Goal: Task Accomplishment & Management: Manage account settings

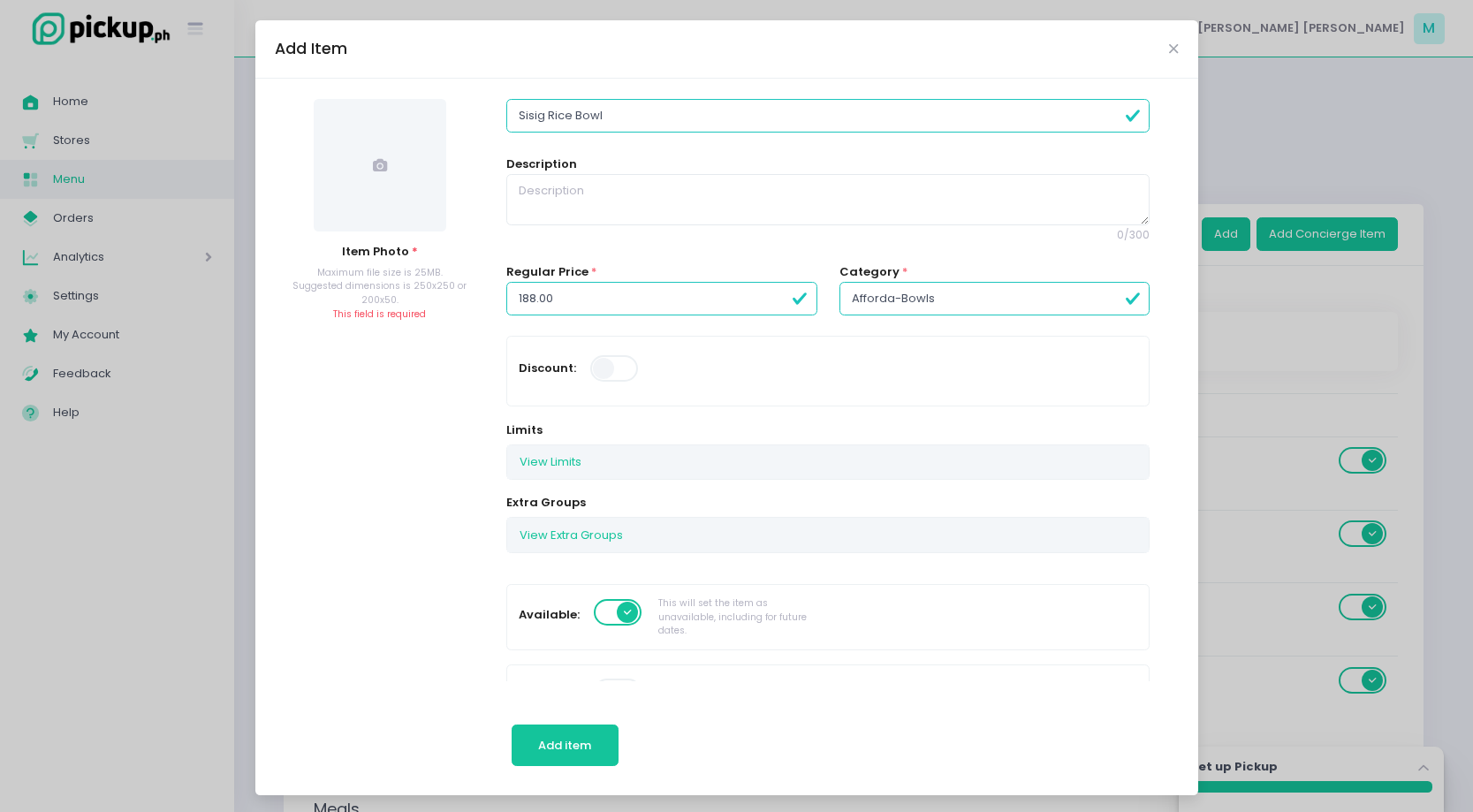
scroll to position [124, 0]
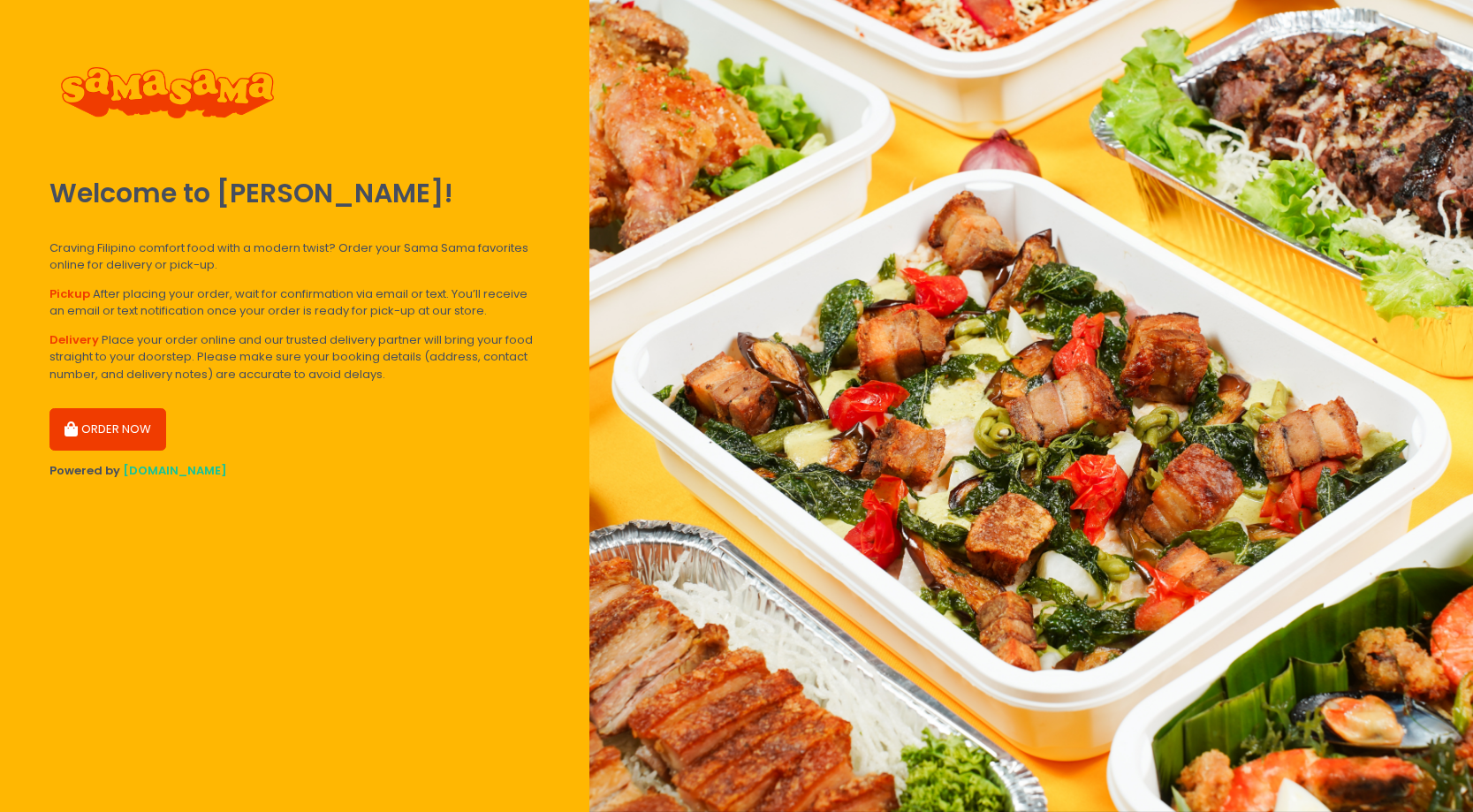
click at [121, 431] on button "ORDER NOW" at bounding box center [107, 430] width 117 height 43
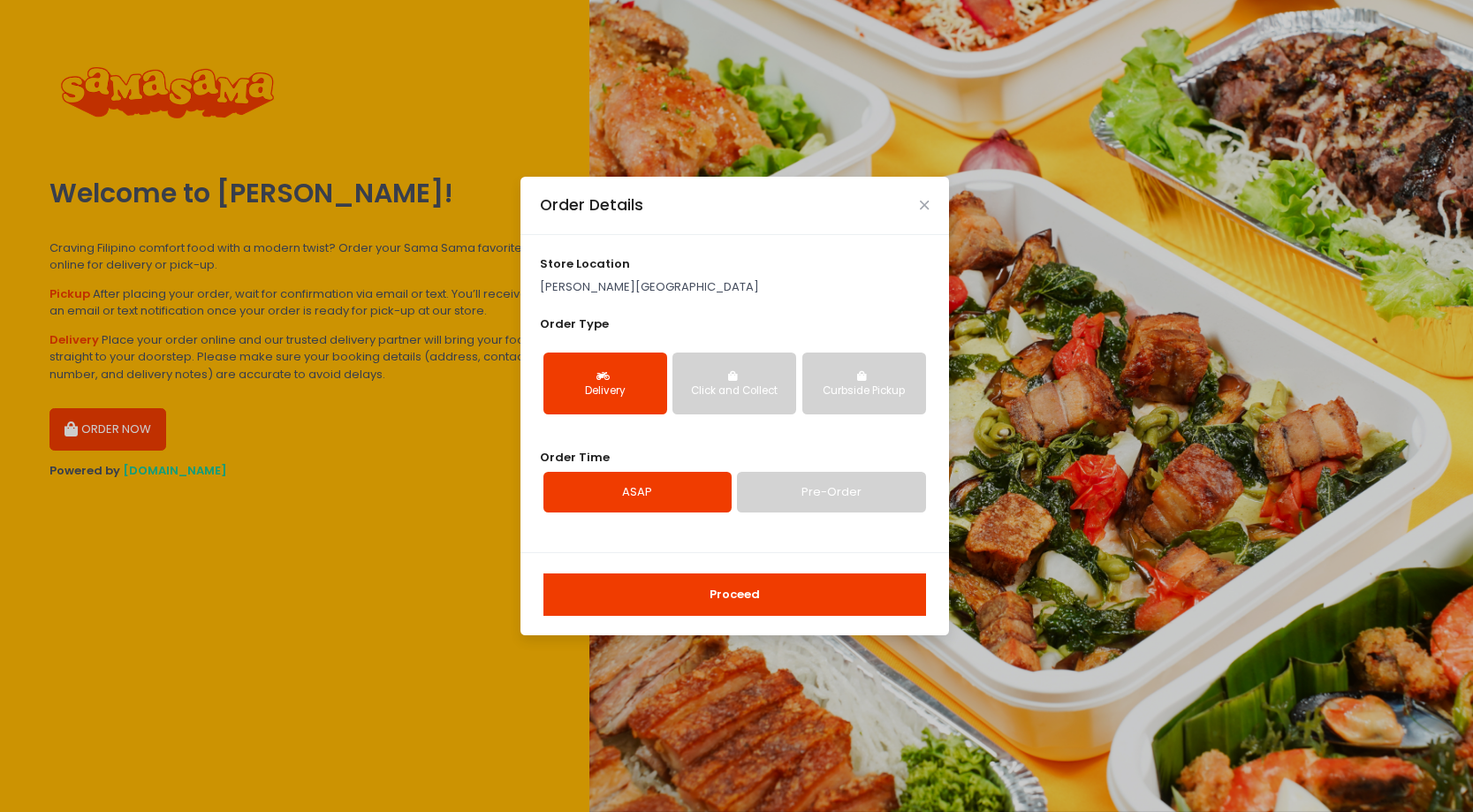
click at [767, 596] on button "Proceed" at bounding box center [734, 594] width 382 height 43
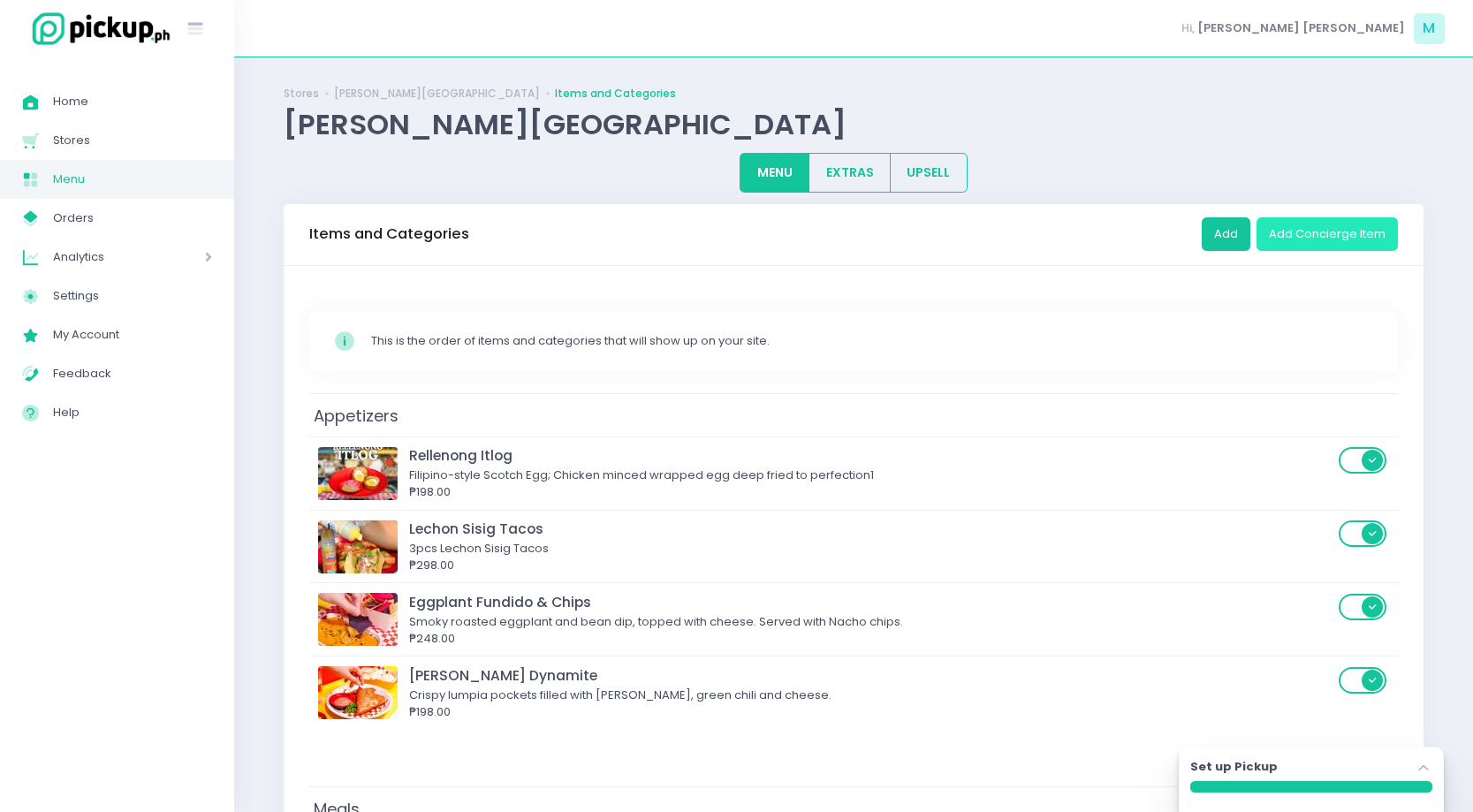
click at [1329, 242] on button "Add Concierge Item" at bounding box center [1327, 234] width 142 height 33
click at [1286, 243] on button "Add Concierge Item" at bounding box center [1327, 234] width 142 height 33
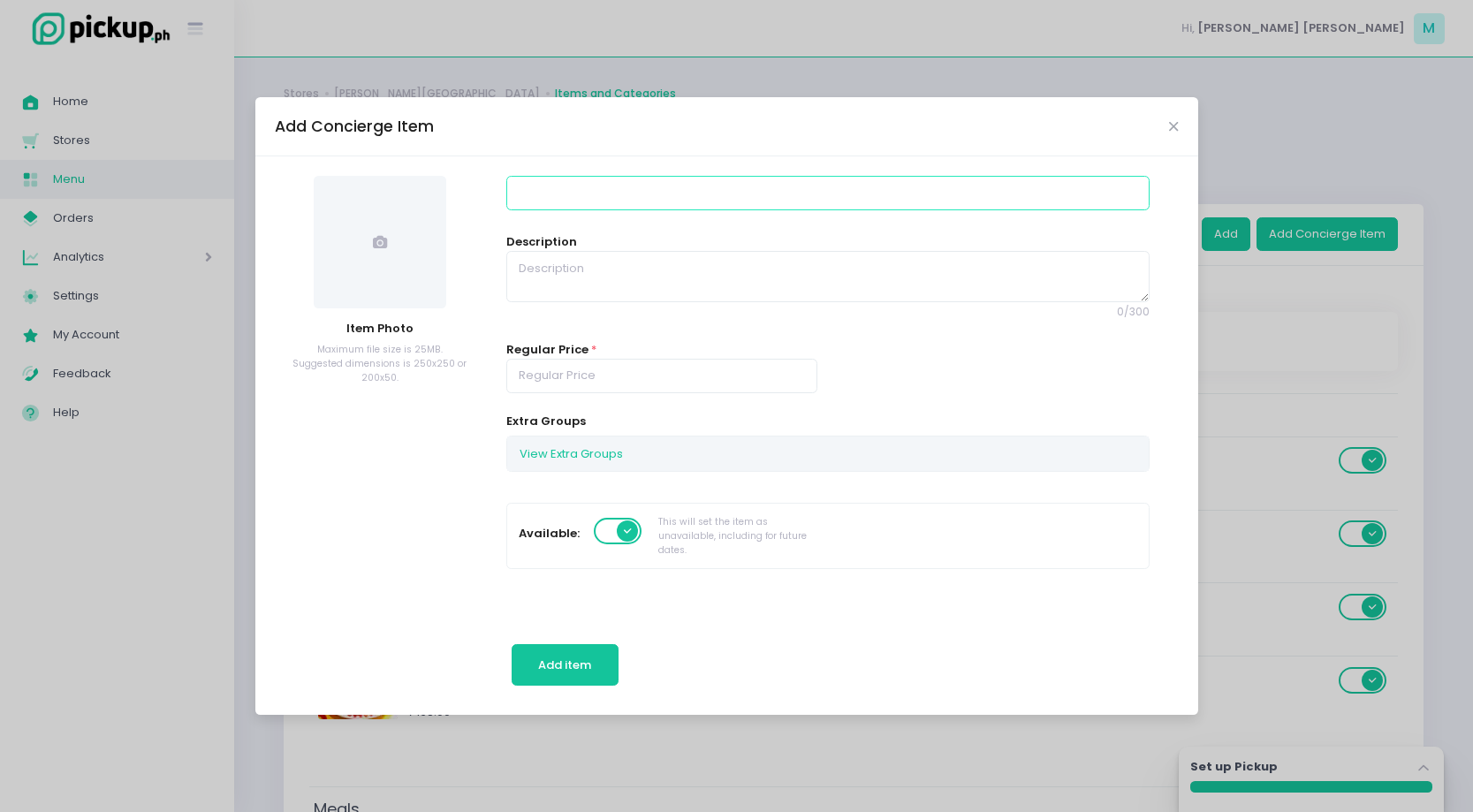
click at [557, 201] on input at bounding box center [828, 193] width 643 height 33
type input "Busog Plate"
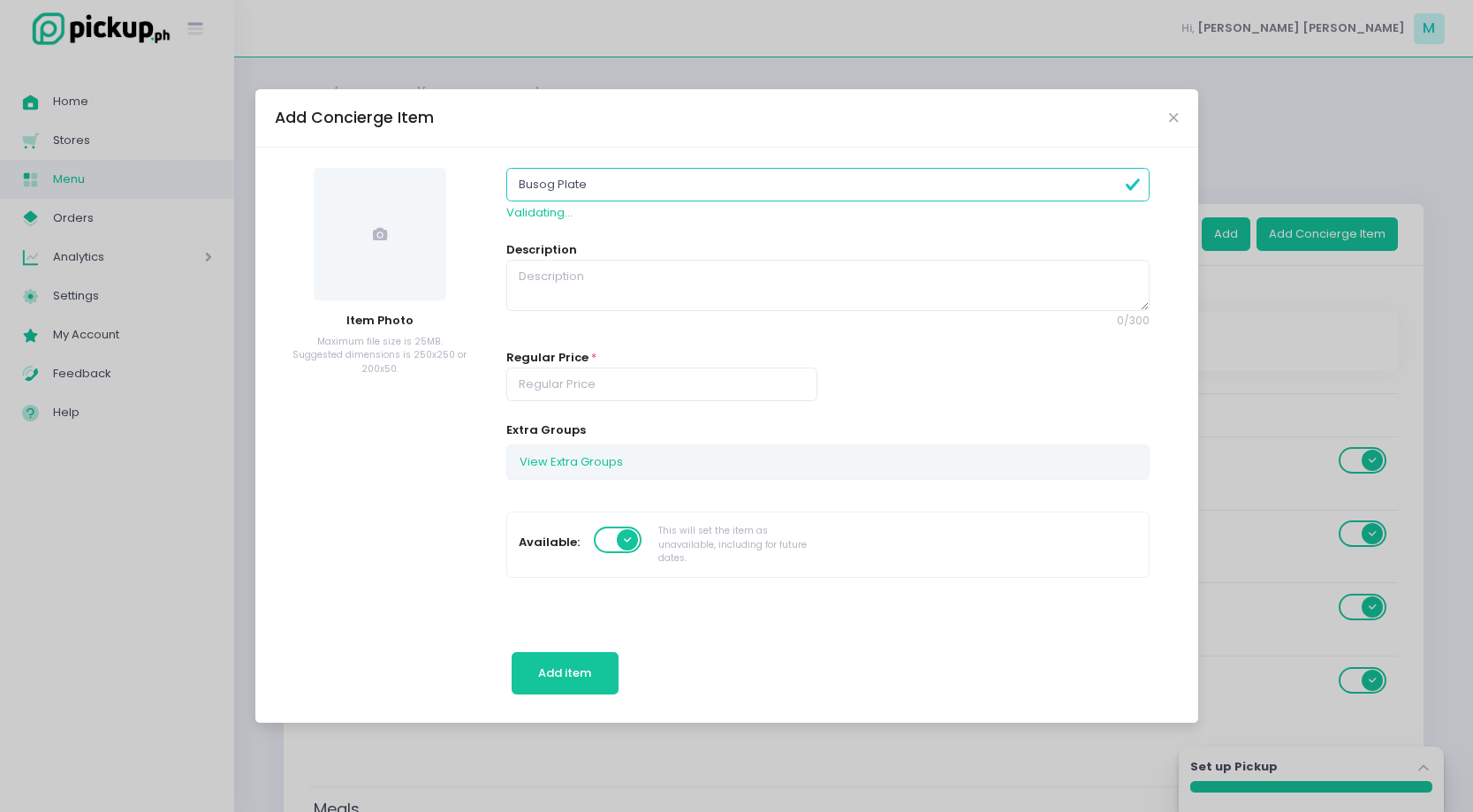
click at [381, 248] on span at bounding box center [380, 233] width 132 height 132
click at [620, 195] on input "Busog Plate" at bounding box center [828, 184] width 643 height 33
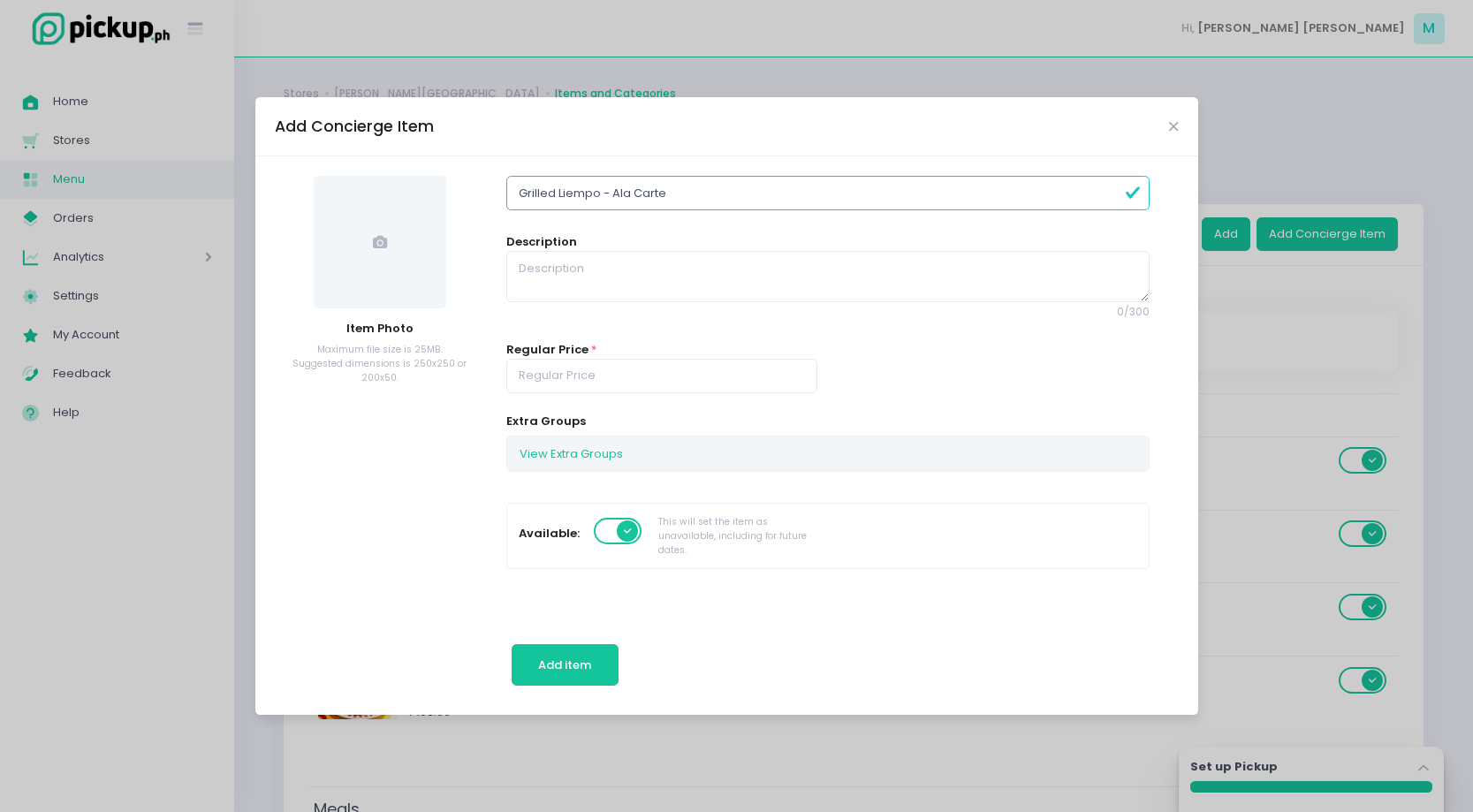
type input "Grilled Liempo - Ala Carte"
click at [393, 255] on span at bounding box center [380, 242] width 132 height 132
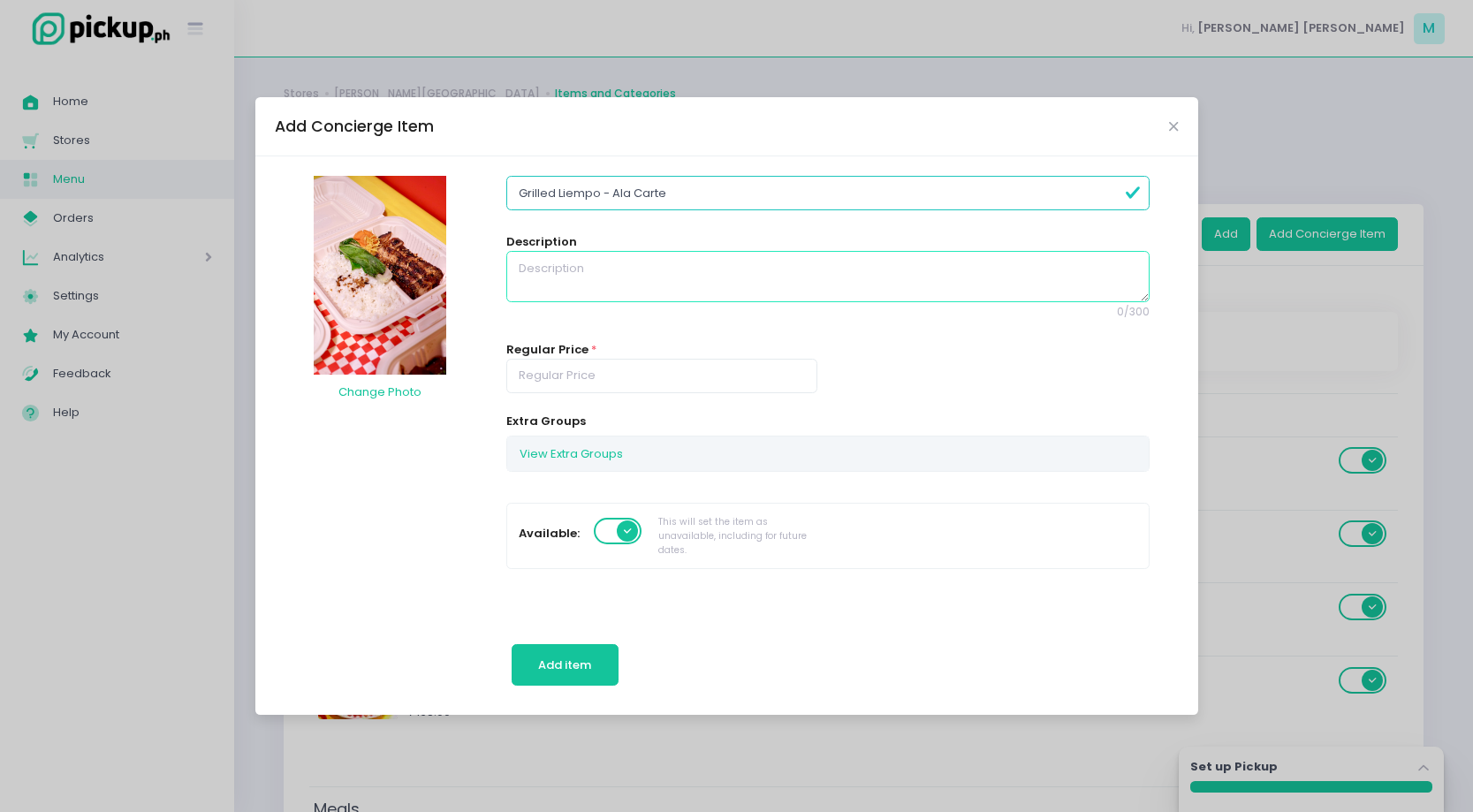
click at [645, 299] on textarea at bounding box center [828, 276] width 643 height 51
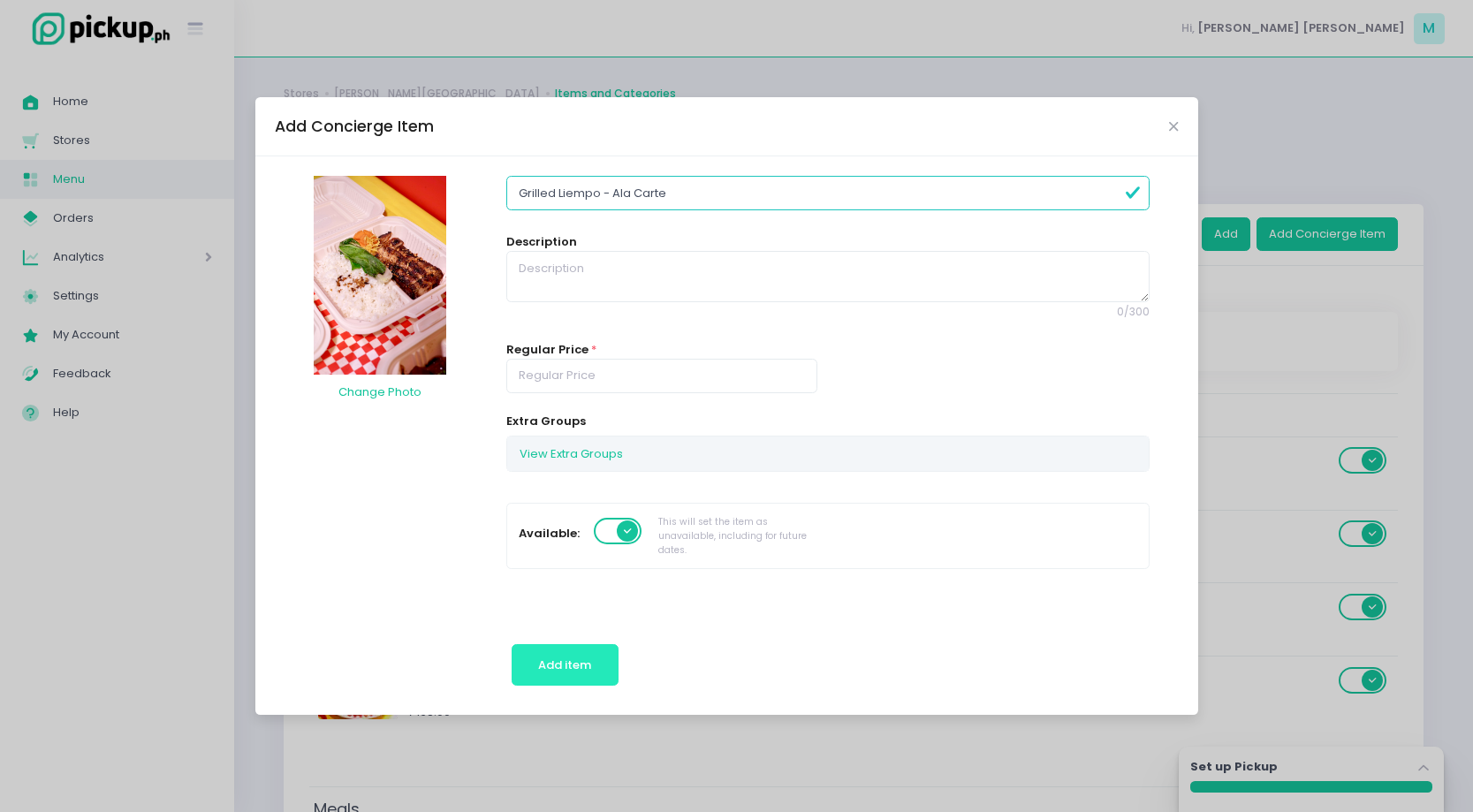
click at [584, 667] on span "Add item" at bounding box center [564, 665] width 53 height 17
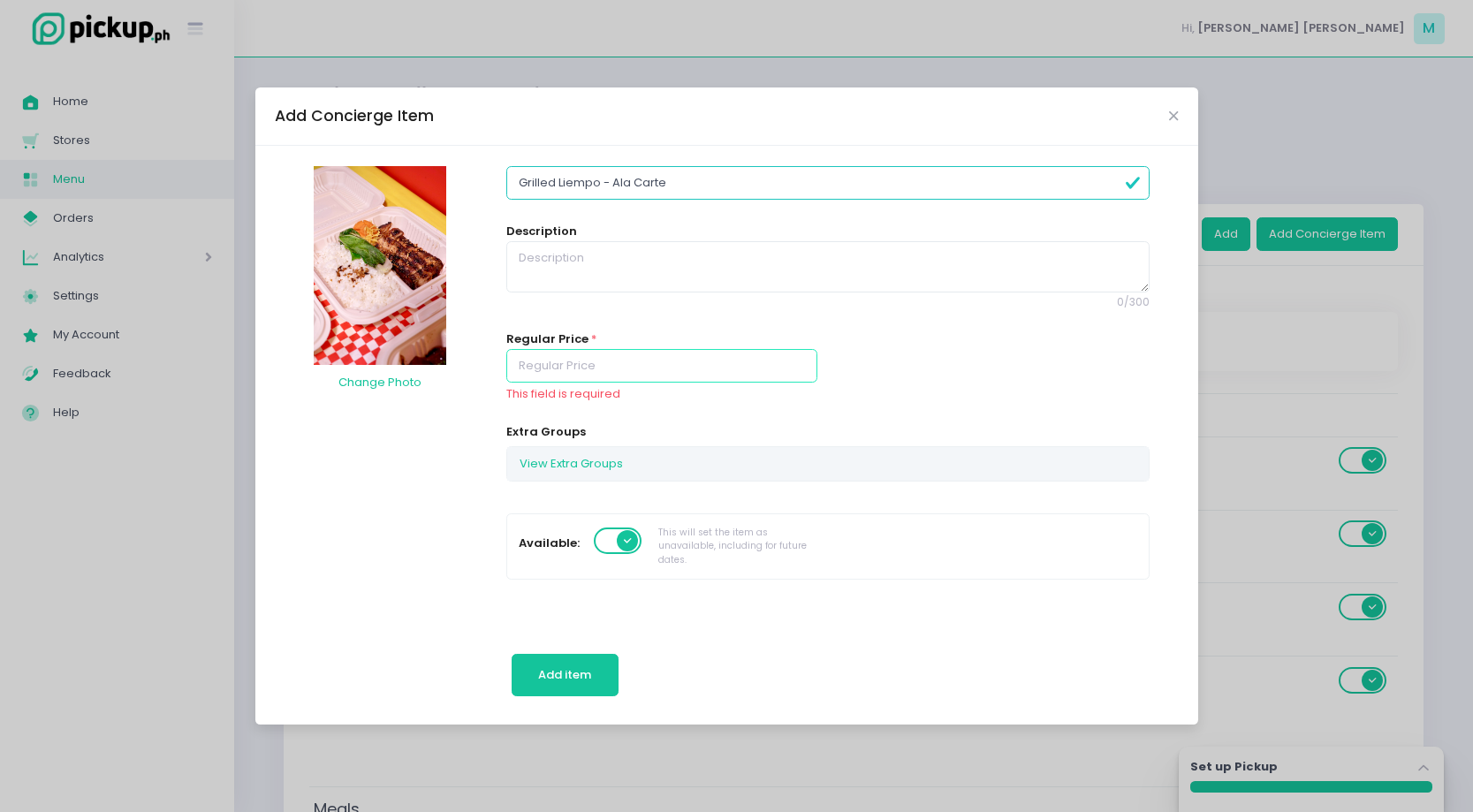
click at [558, 358] on input "number" at bounding box center [662, 366] width 311 height 33
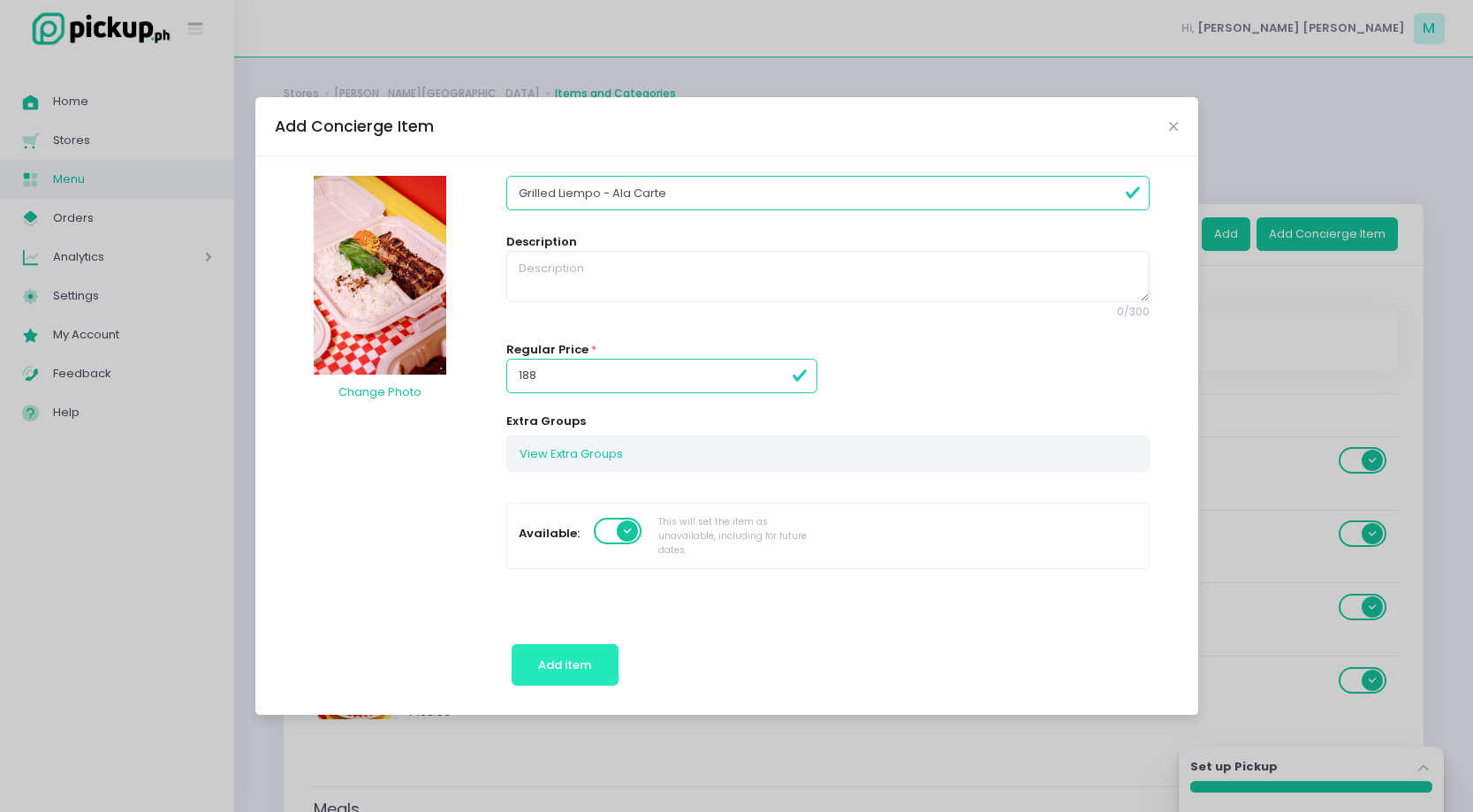
type input "188.00"
click at [573, 654] on button "Add item" at bounding box center [565, 666] width 106 height 43
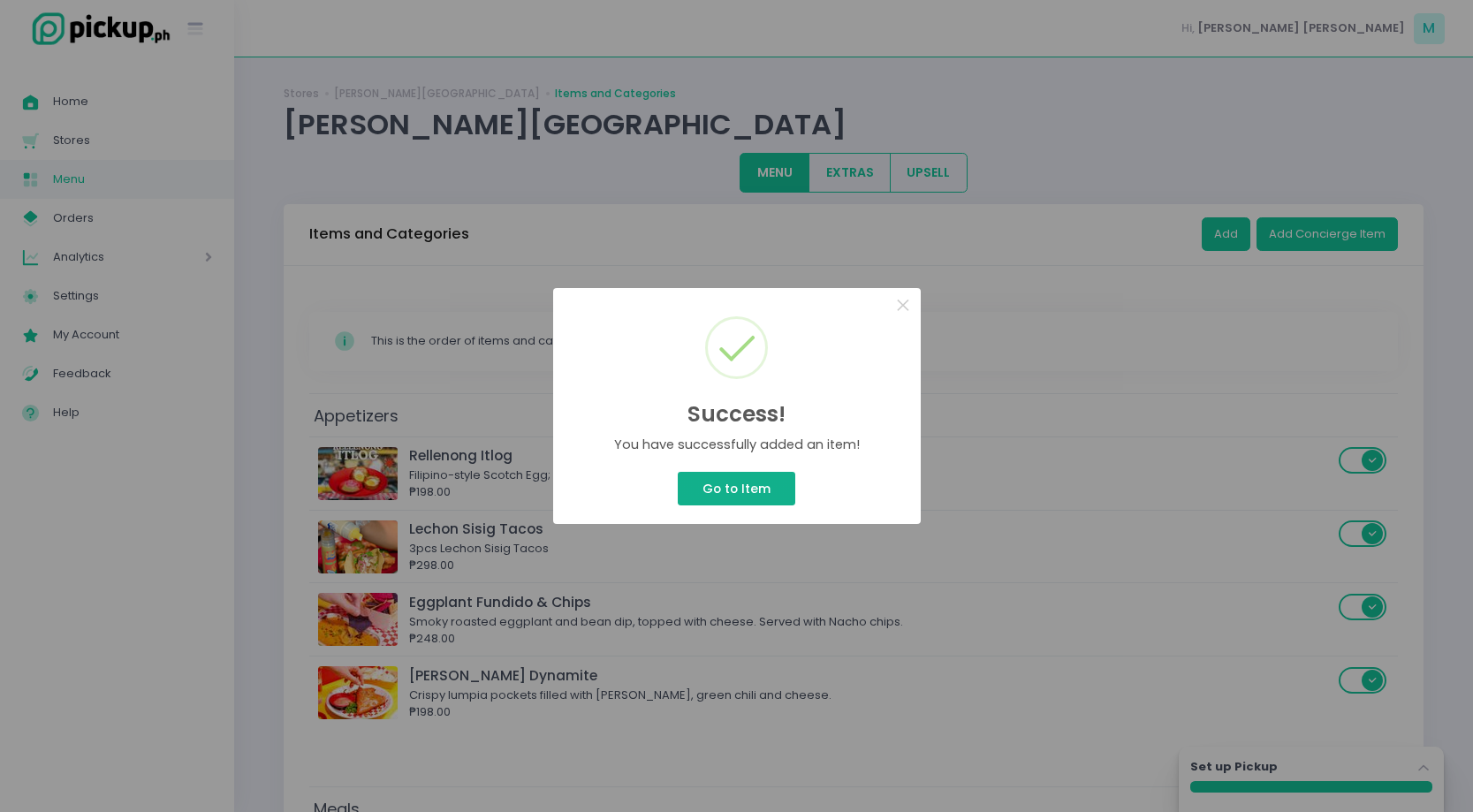
click at [768, 485] on button "Go to Item" at bounding box center [736, 489] width 117 height 33
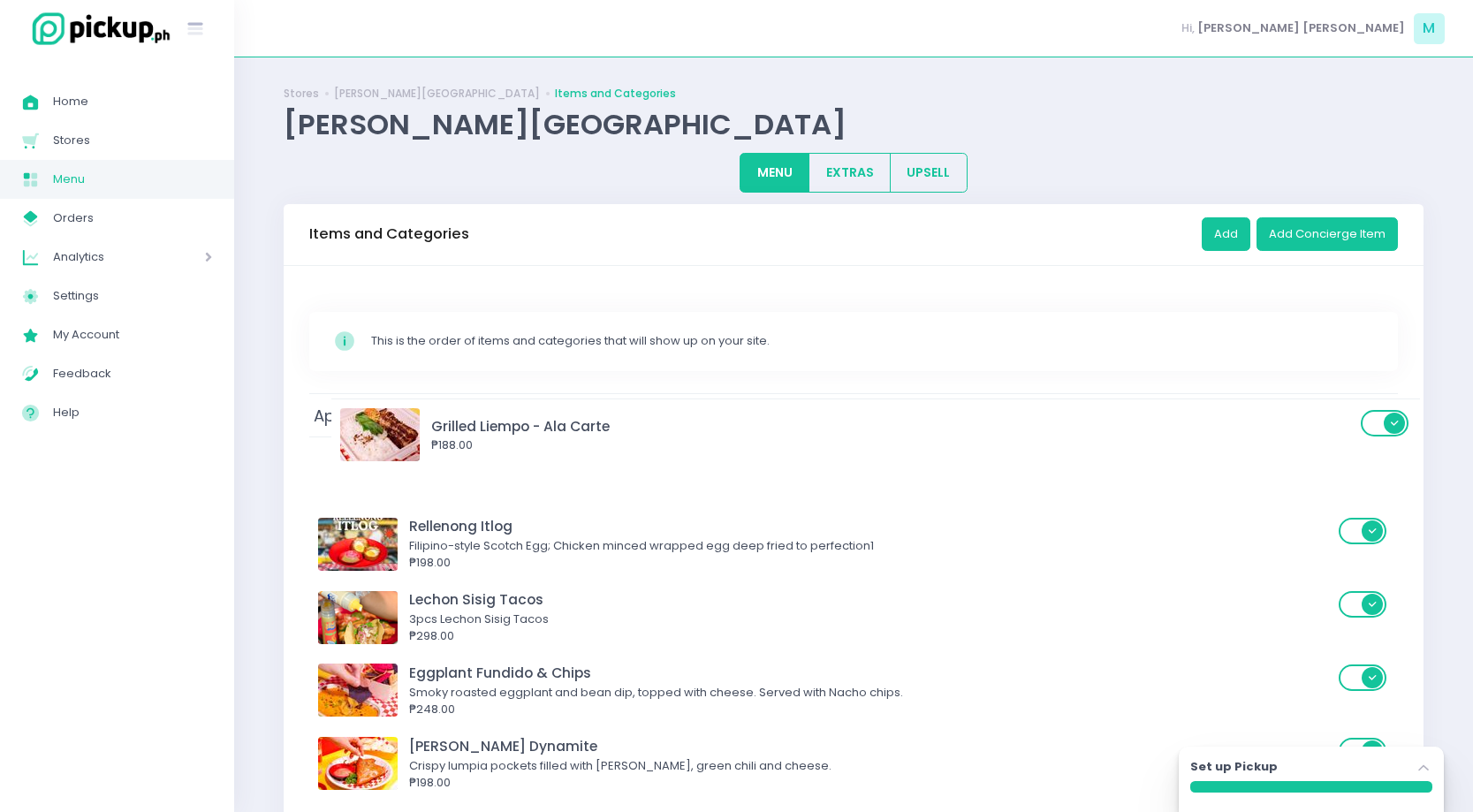
drag, startPoint x: 701, startPoint y: 401, endPoint x: 723, endPoint y: 425, distance: 32.6
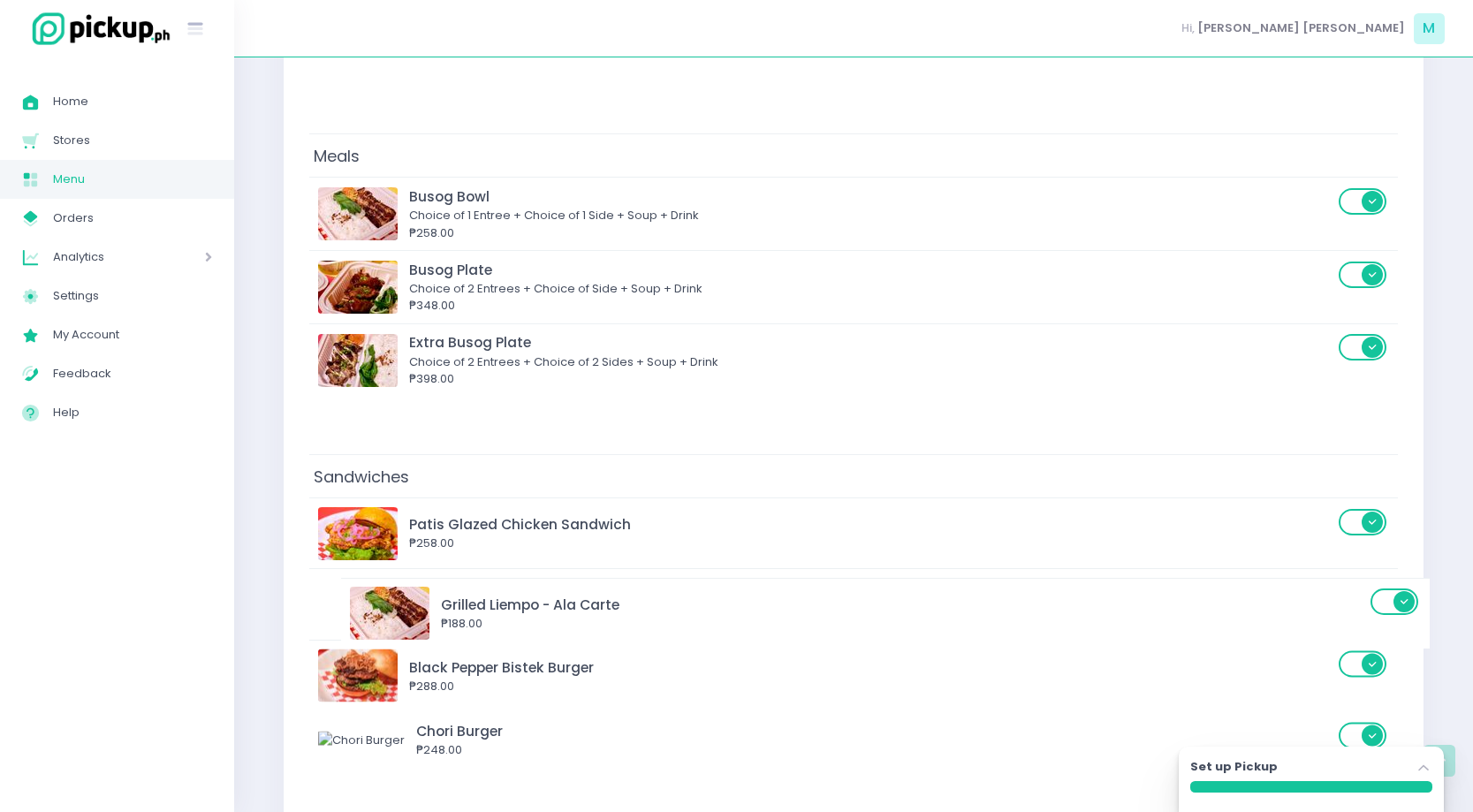
scroll to position [734, 0]
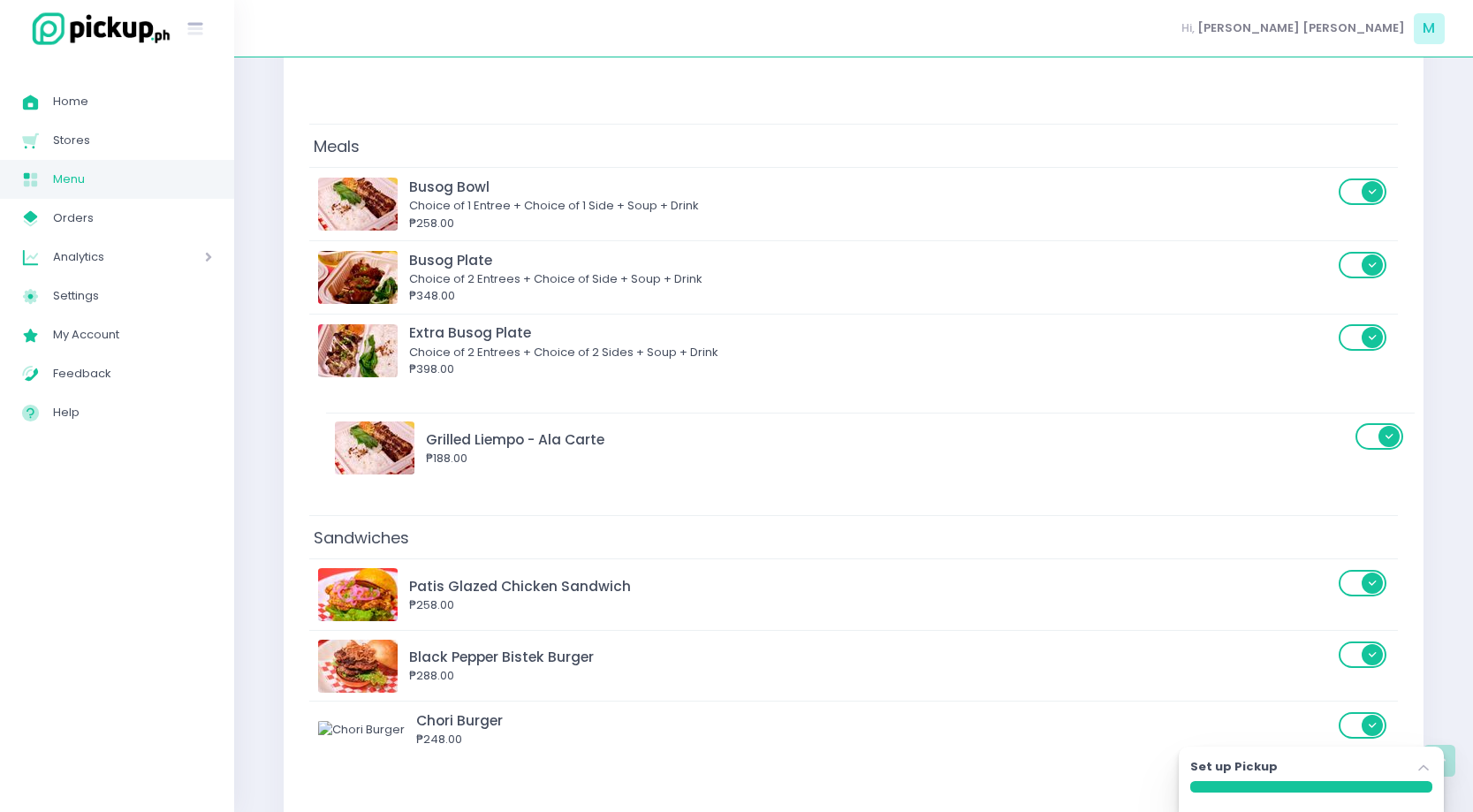
drag, startPoint x: 550, startPoint y: 448, endPoint x: 567, endPoint y: 440, distance: 18.8
click at [567, 440] on div "Appetizers Grilled Liempo - Ala Carte ₱188.00 Rellenong Itlog Filipino-style Sc…" at bounding box center [854, 460] width 1089 height 1603
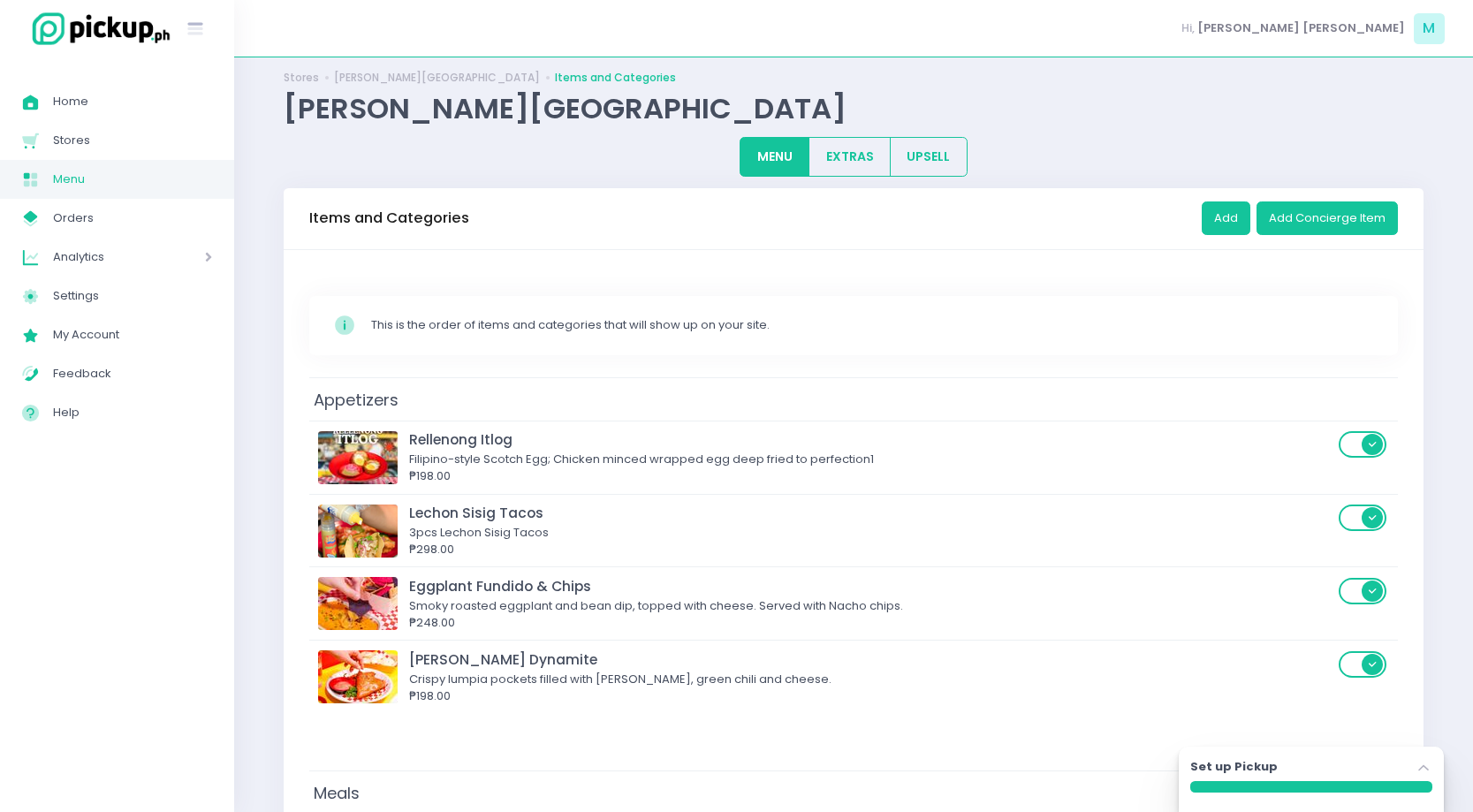
scroll to position [0, 0]
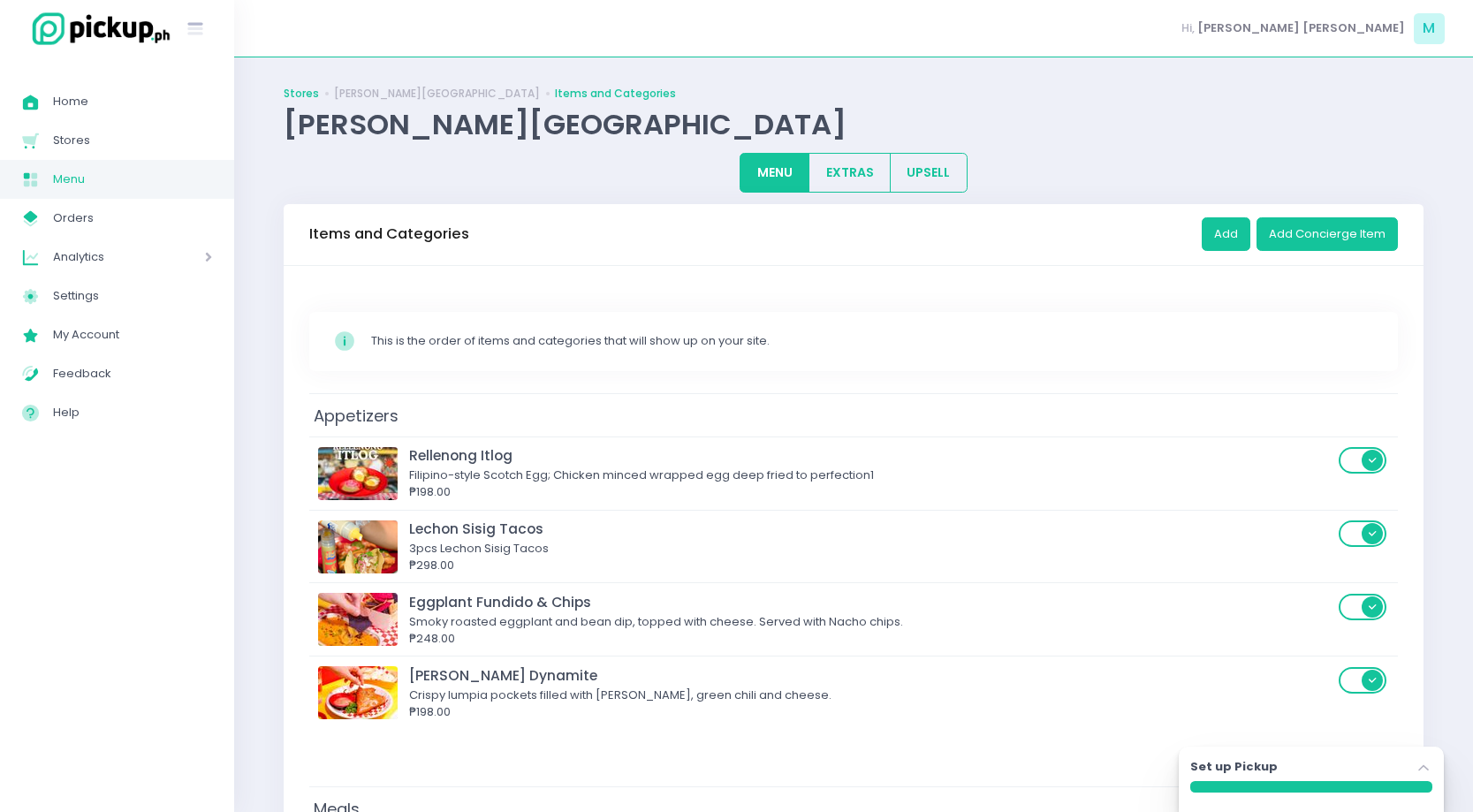
click at [304, 97] on link "Stores" at bounding box center [301, 94] width 35 height 16
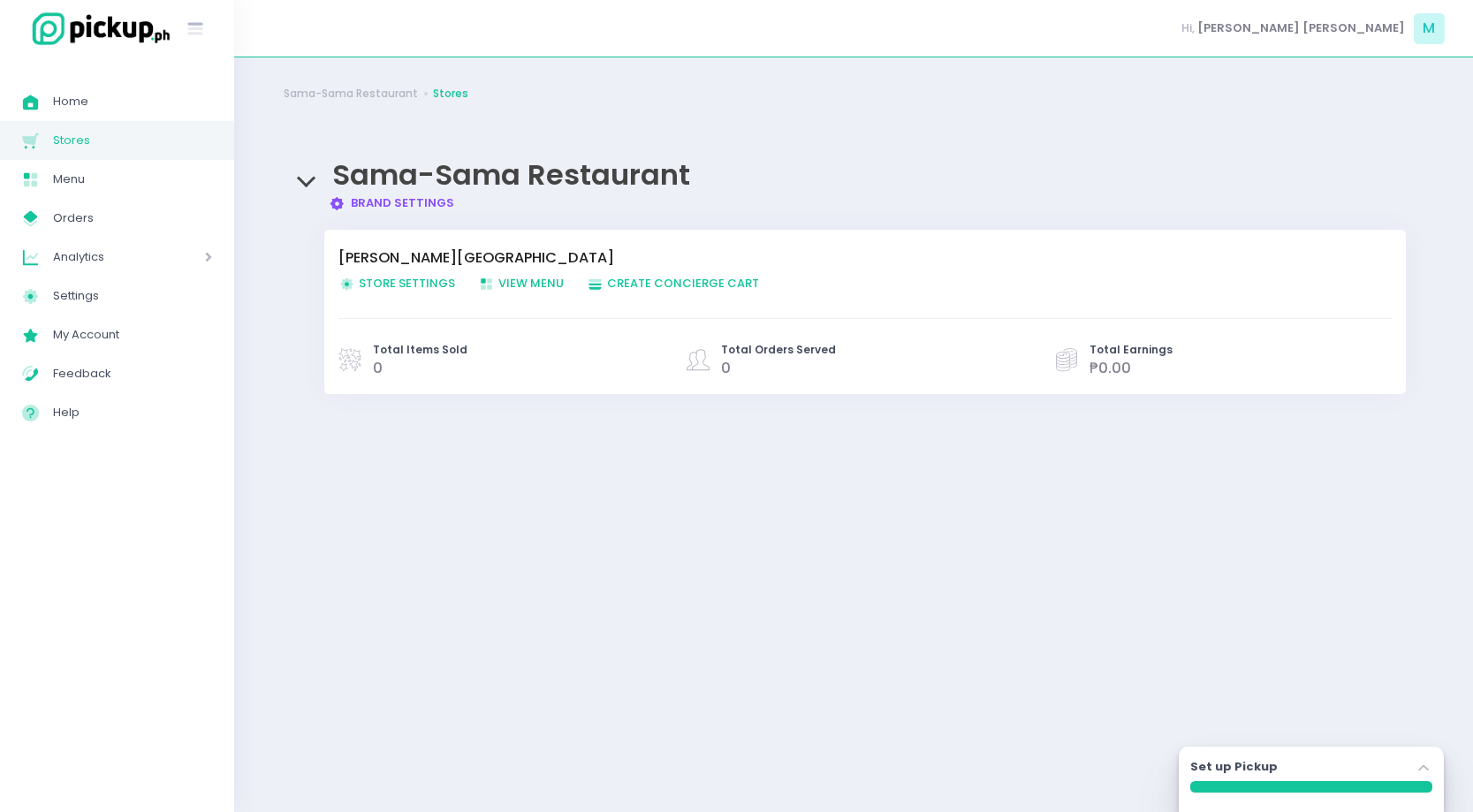
click at [415, 288] on span "Store Settings Created with Sketch. Store Settings" at bounding box center [397, 283] width 117 height 17
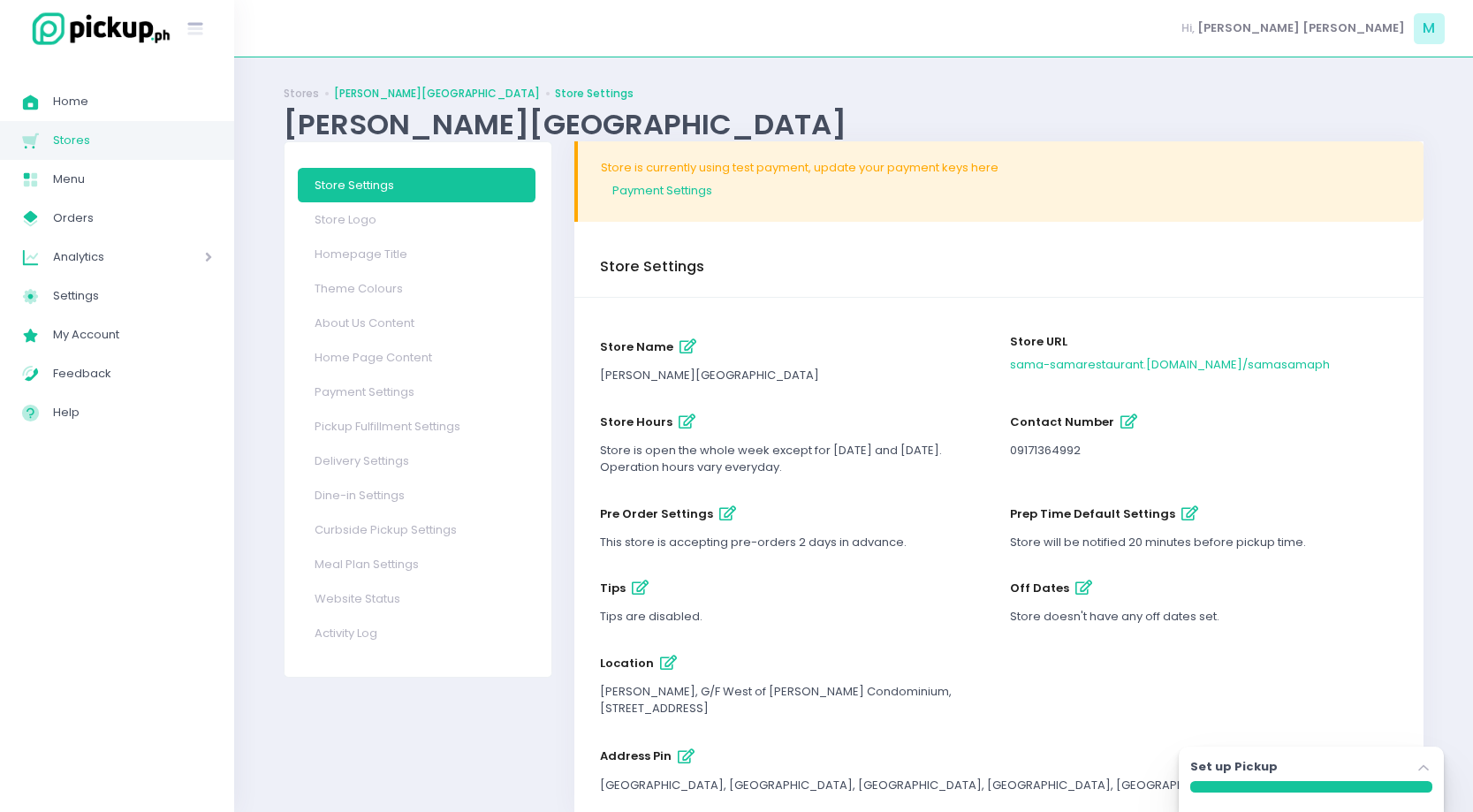
click at [379, 89] on link "Sama Sama - Urban Avenue" at bounding box center [437, 94] width 206 height 16
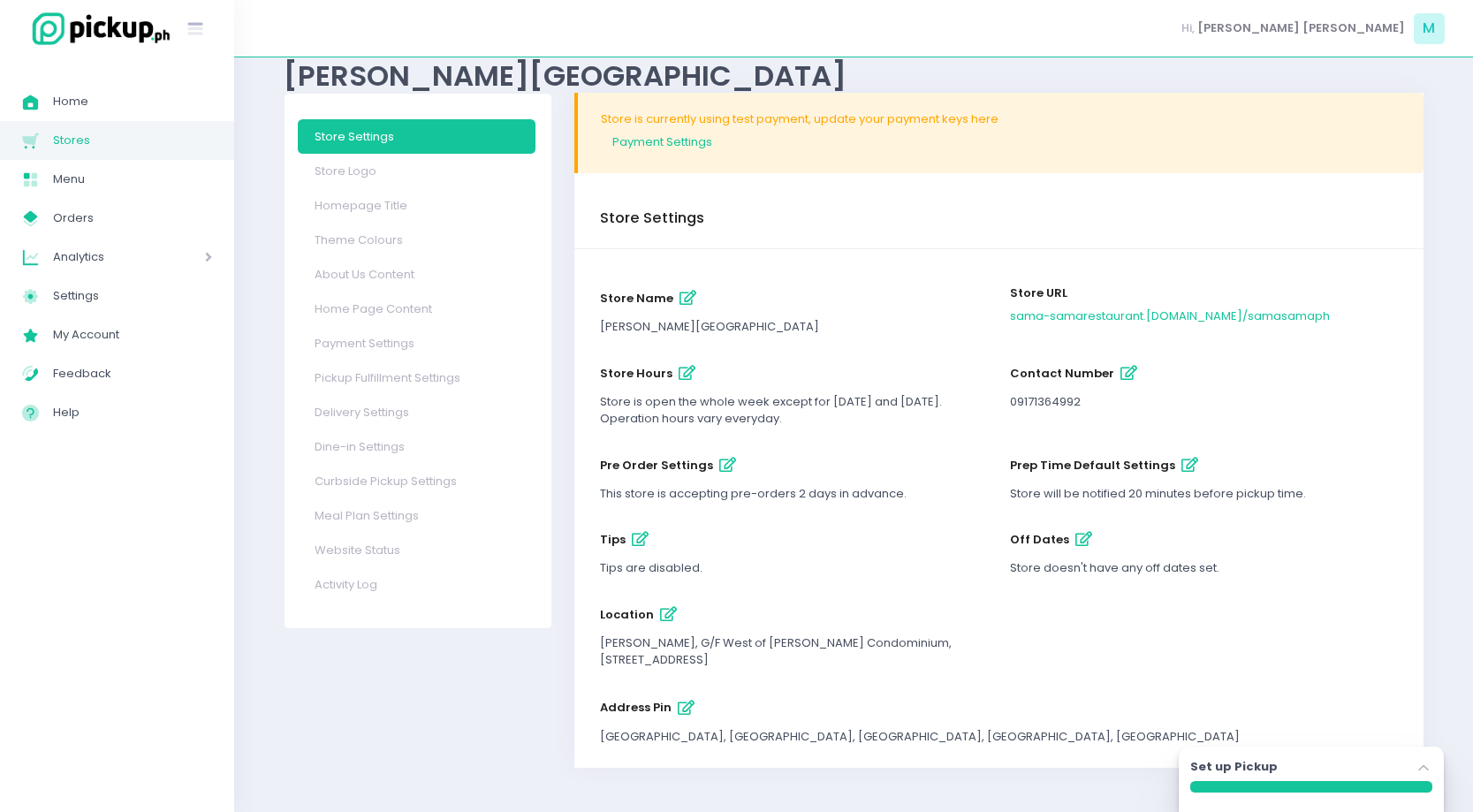
click at [685, 370] on icon "button" at bounding box center [687, 373] width 17 height 15
select select "09:00"
select select "18:00"
select select "11:00"
select select "20:00"
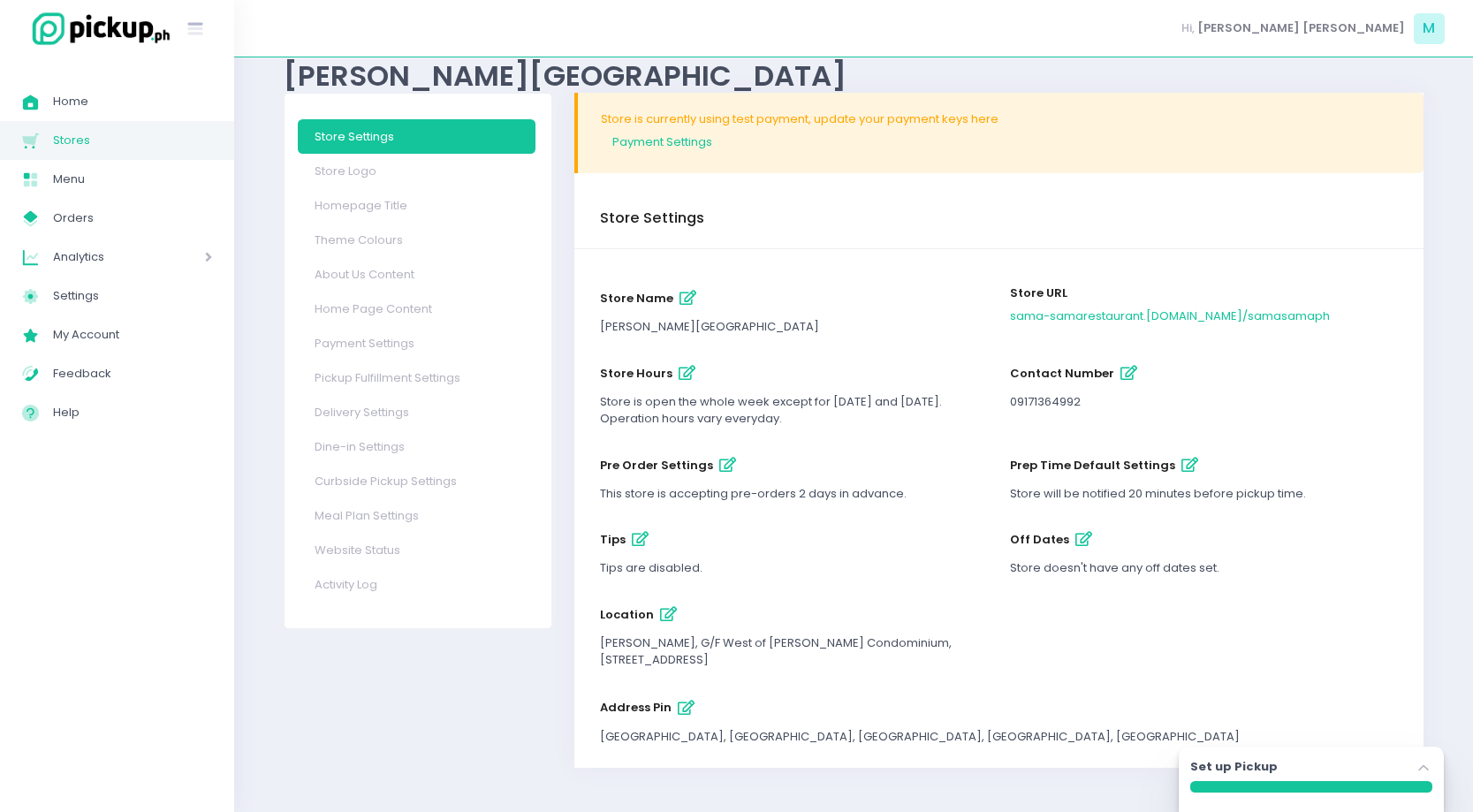
select select "11:00"
select select "20:00"
select select "11:00"
select select "20:00"
select select "11:00"
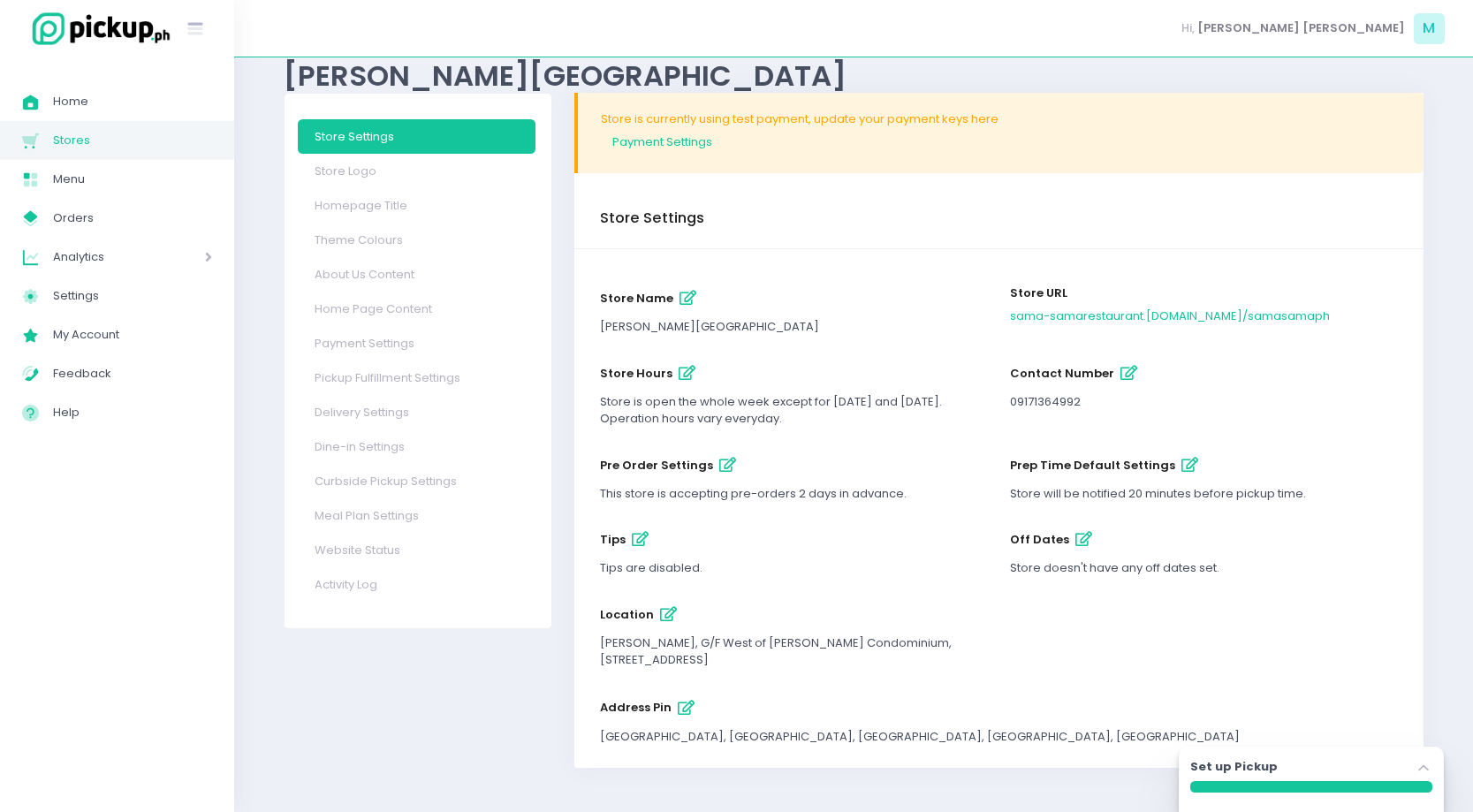
select select "20:00"
select select "11:00"
select select "20:00"
select select "09:00"
select select "20:00"
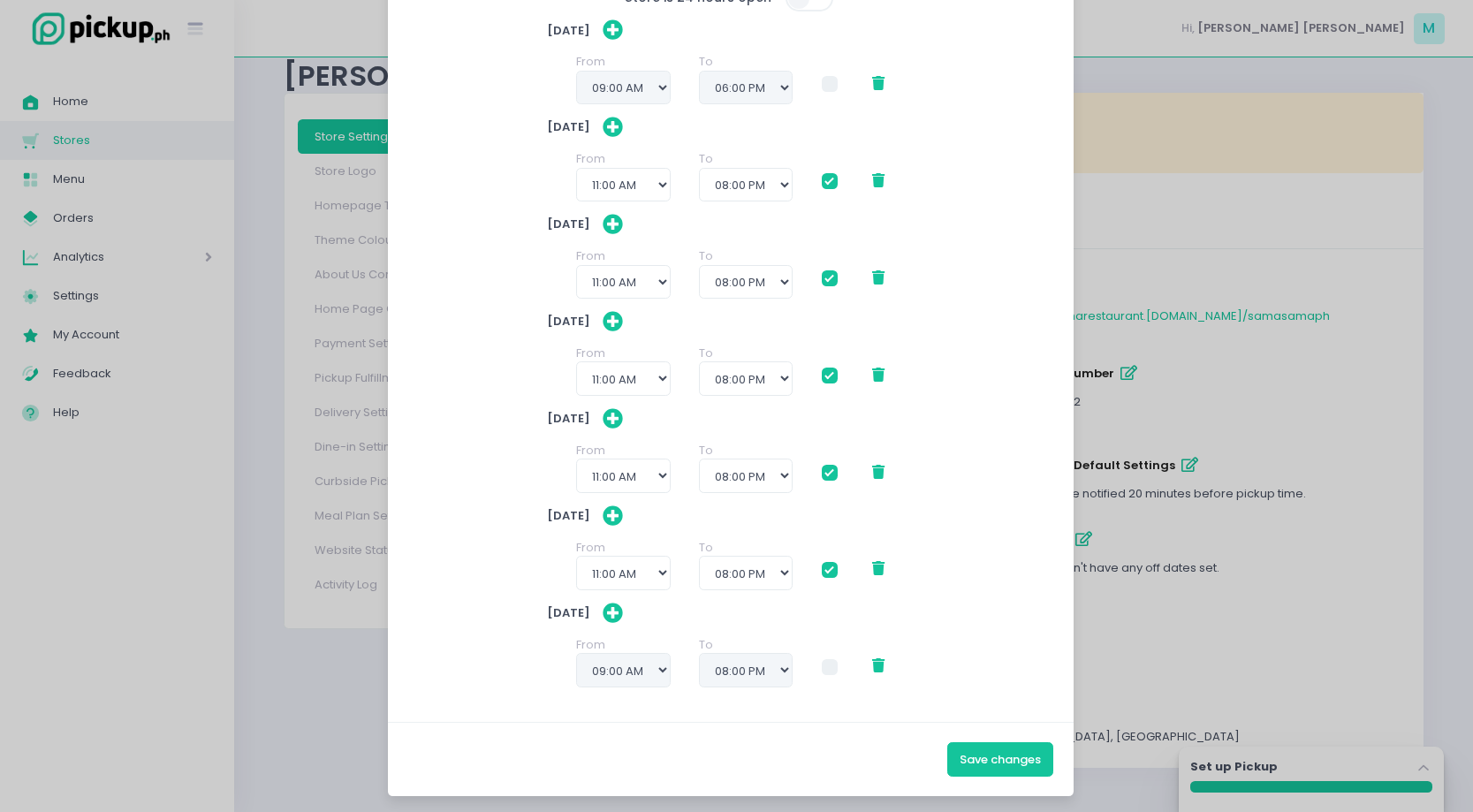
scroll to position [120, 0]
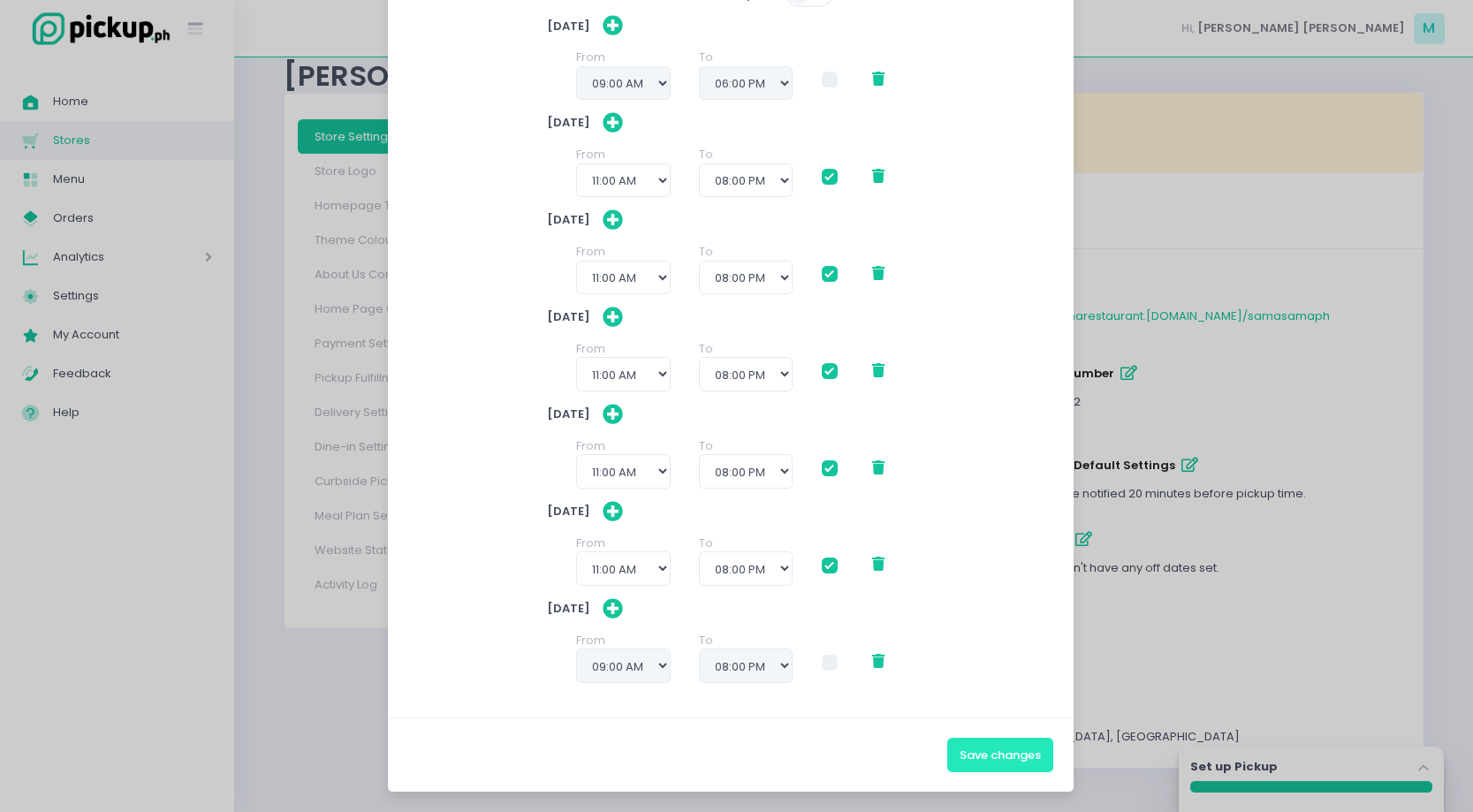
click at [1020, 759] on button "Save changes" at bounding box center [1000, 755] width 106 height 33
checkbox input "true"
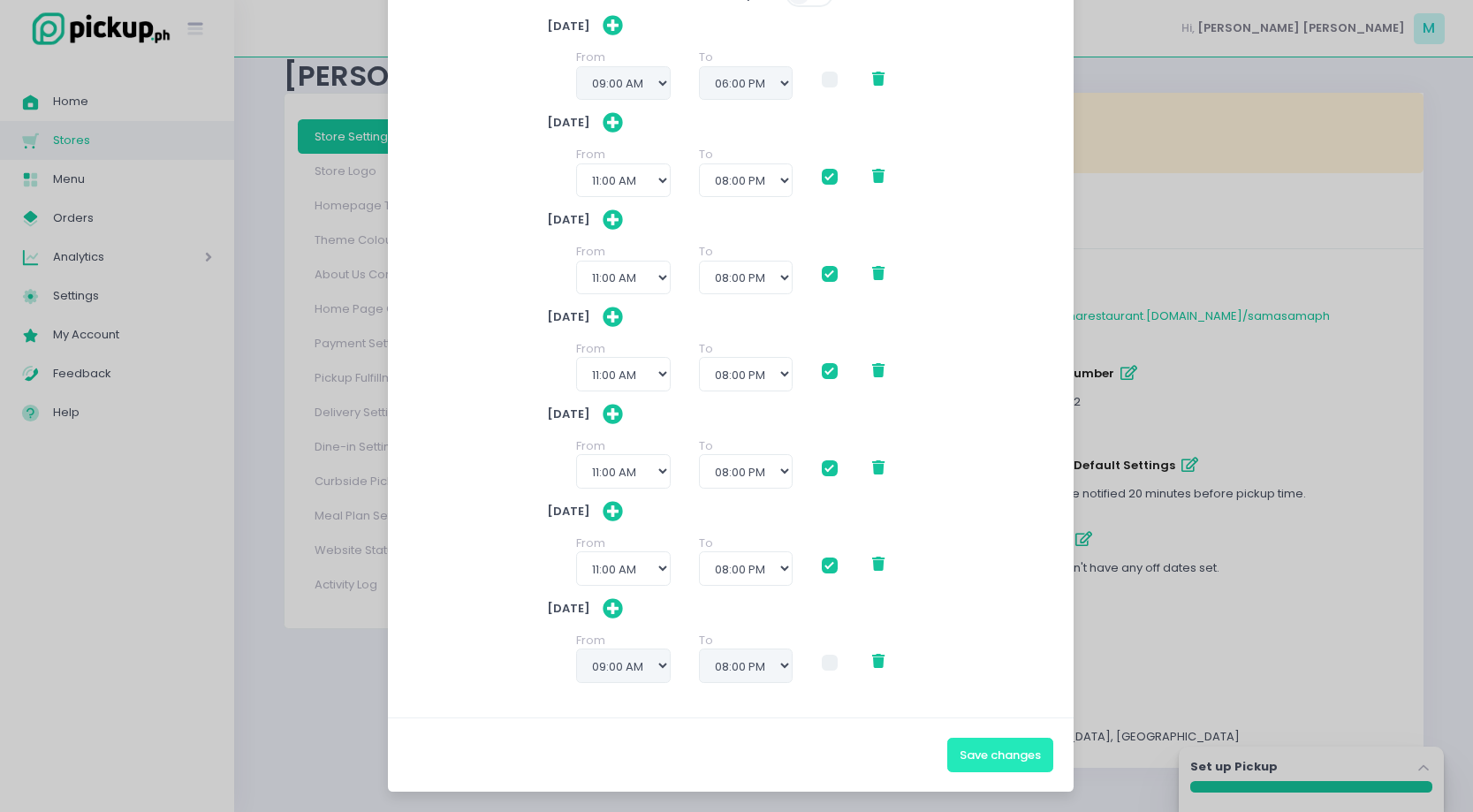
checkbox input "true"
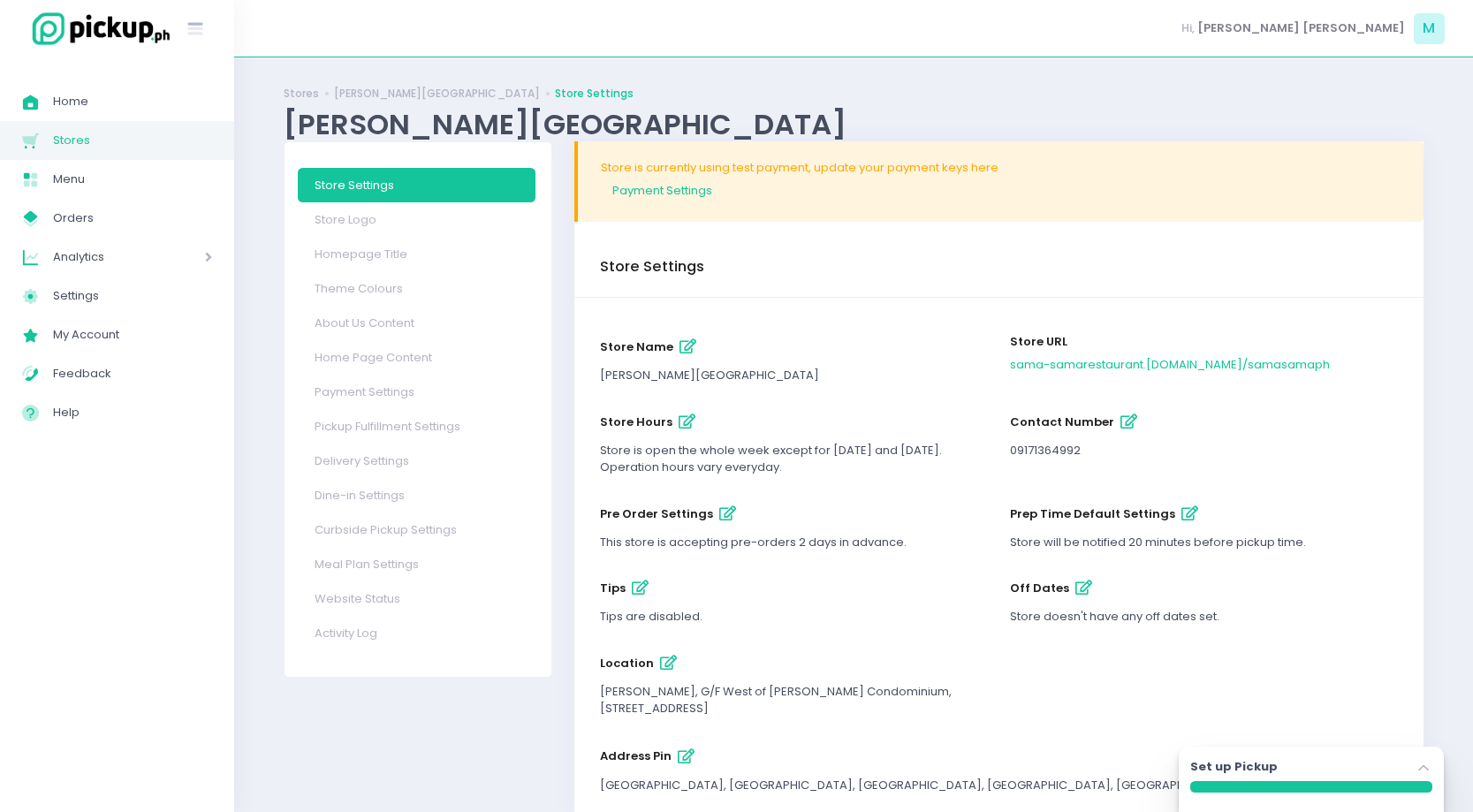
scroll to position [48, 0]
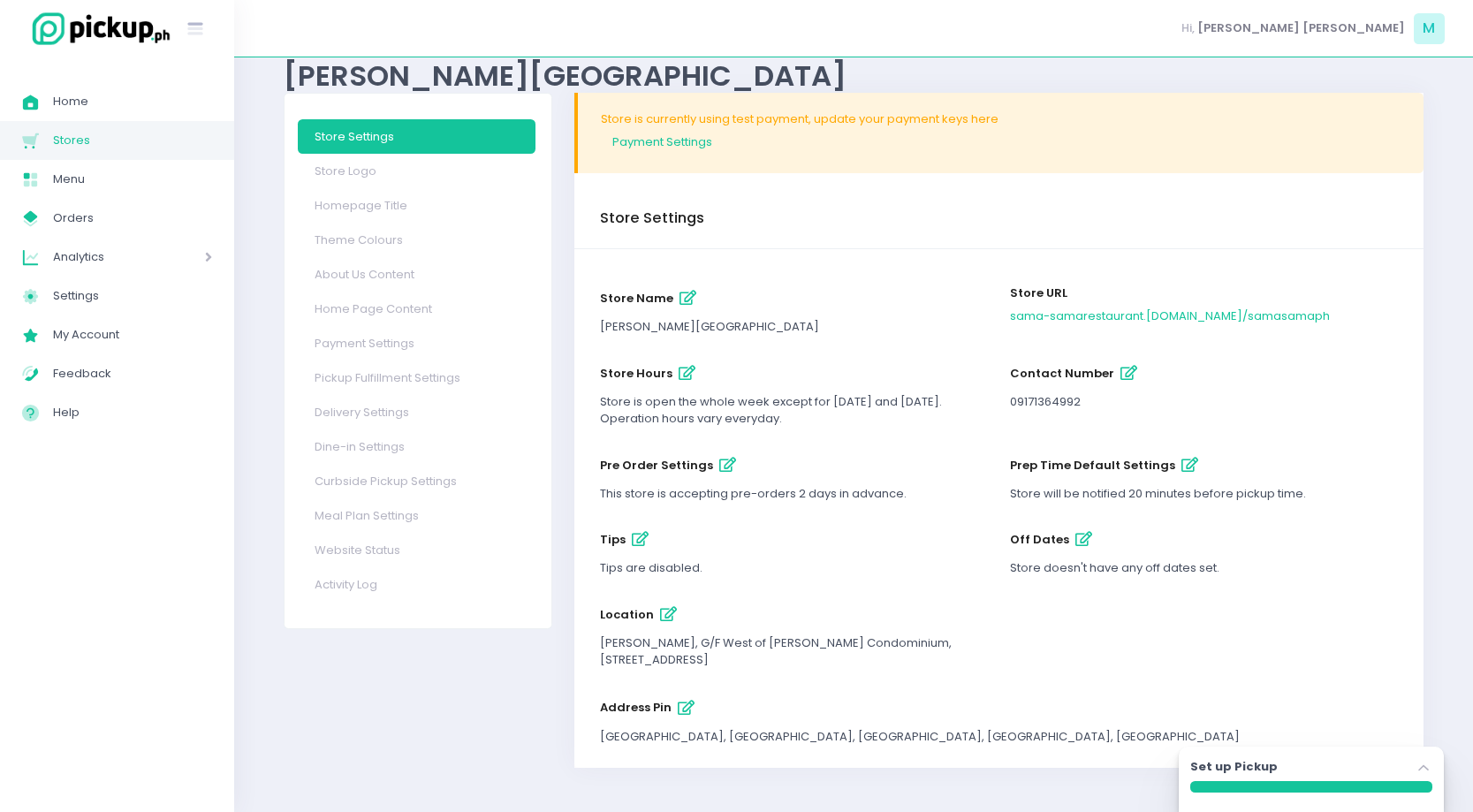
click at [1183, 458] on icon "button" at bounding box center [1190, 465] width 17 height 15
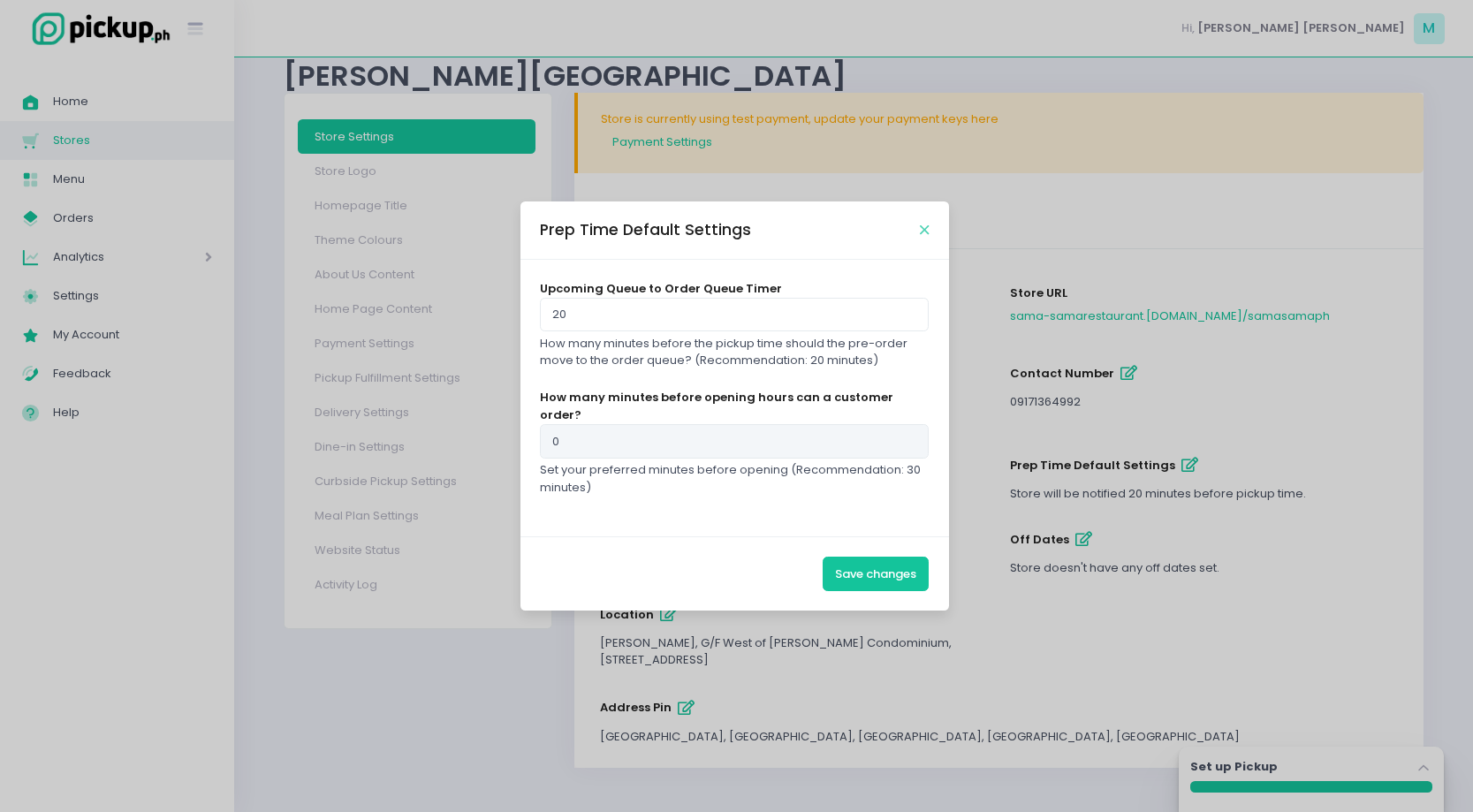
click at [925, 237] on icon "Close" at bounding box center [925, 230] width 9 height 13
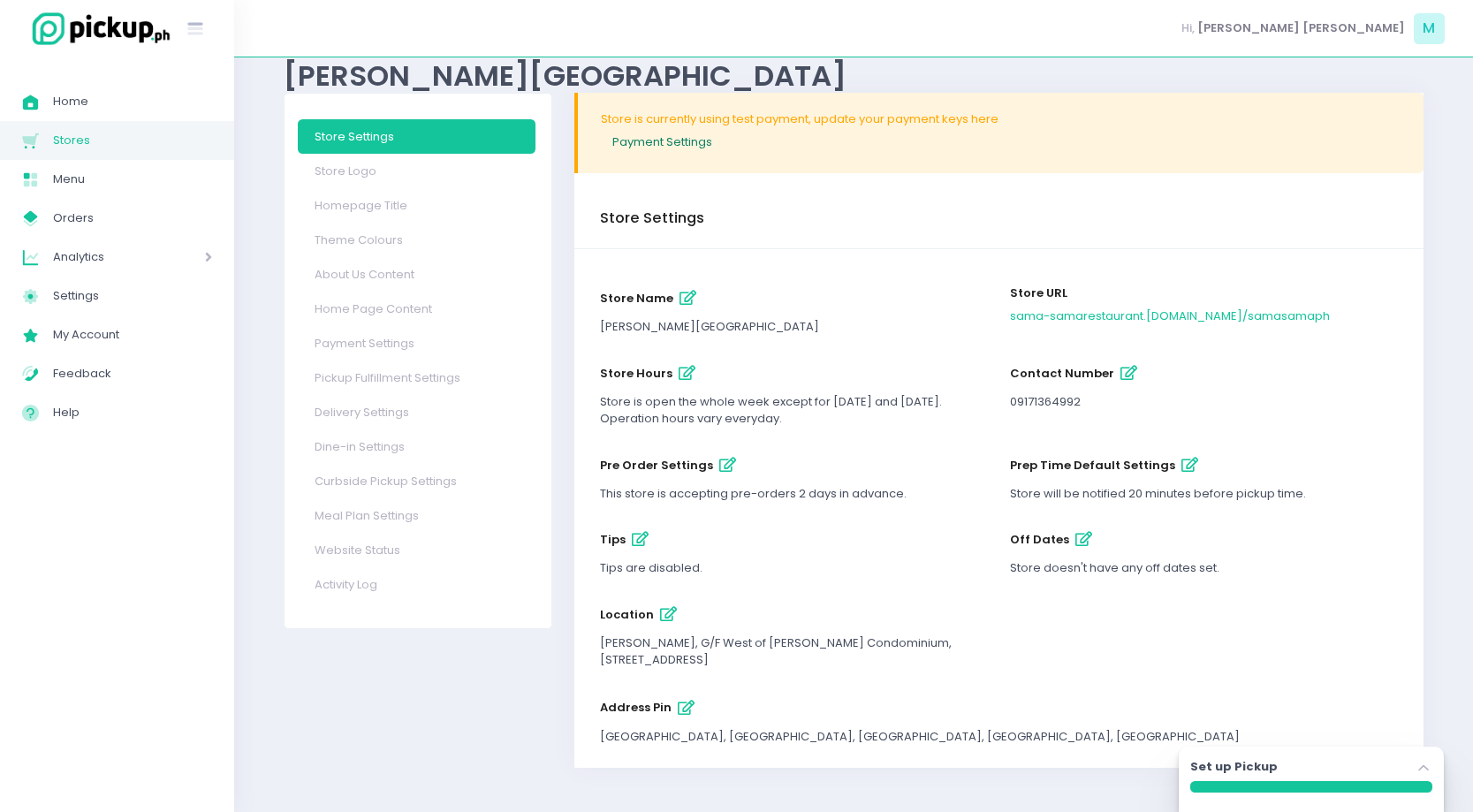
click at [639, 142] on link "Payment Settings" at bounding box center [1001, 141] width 800 height 29
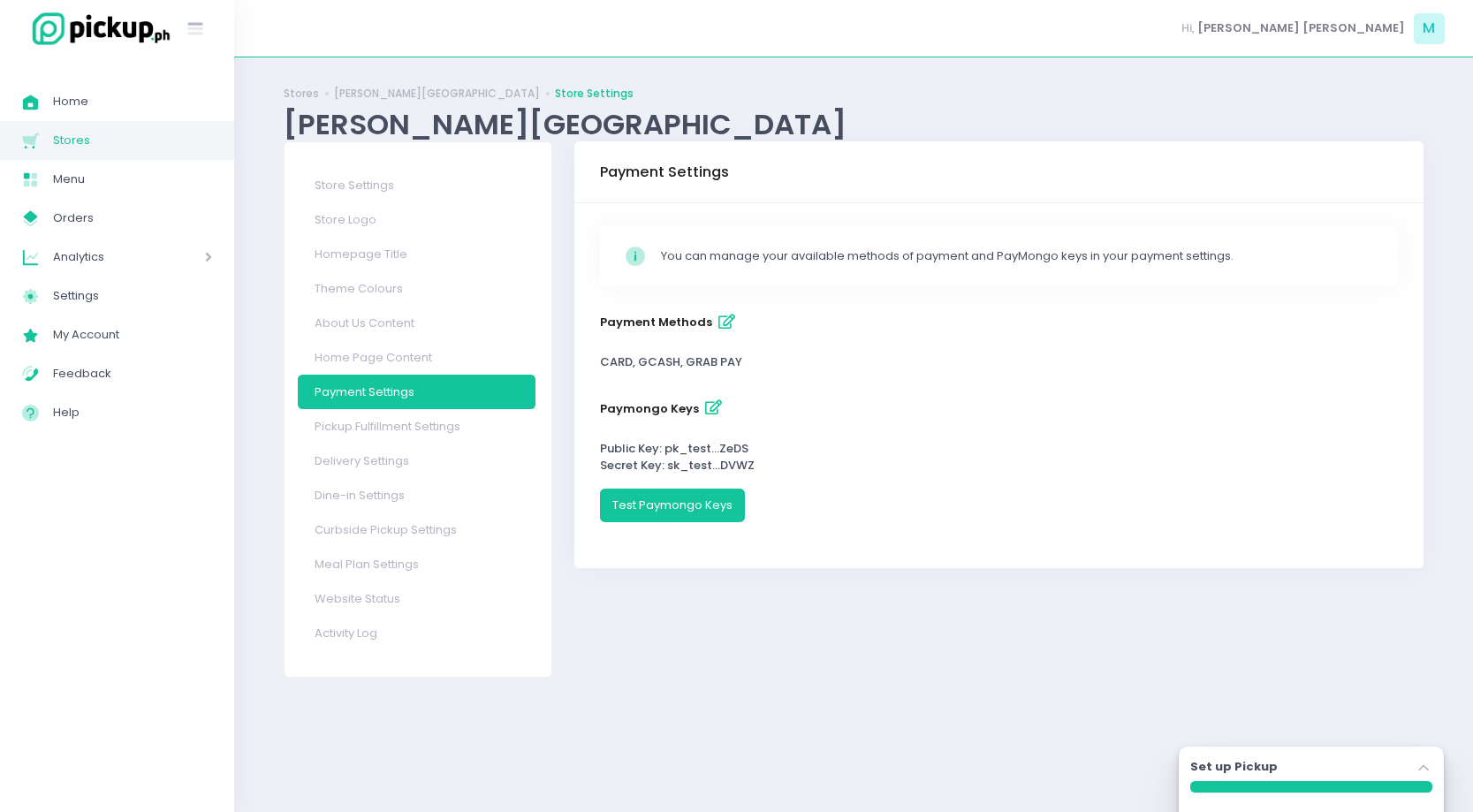
click at [727, 331] on button "payment methods" at bounding box center [726, 321] width 29 height 29
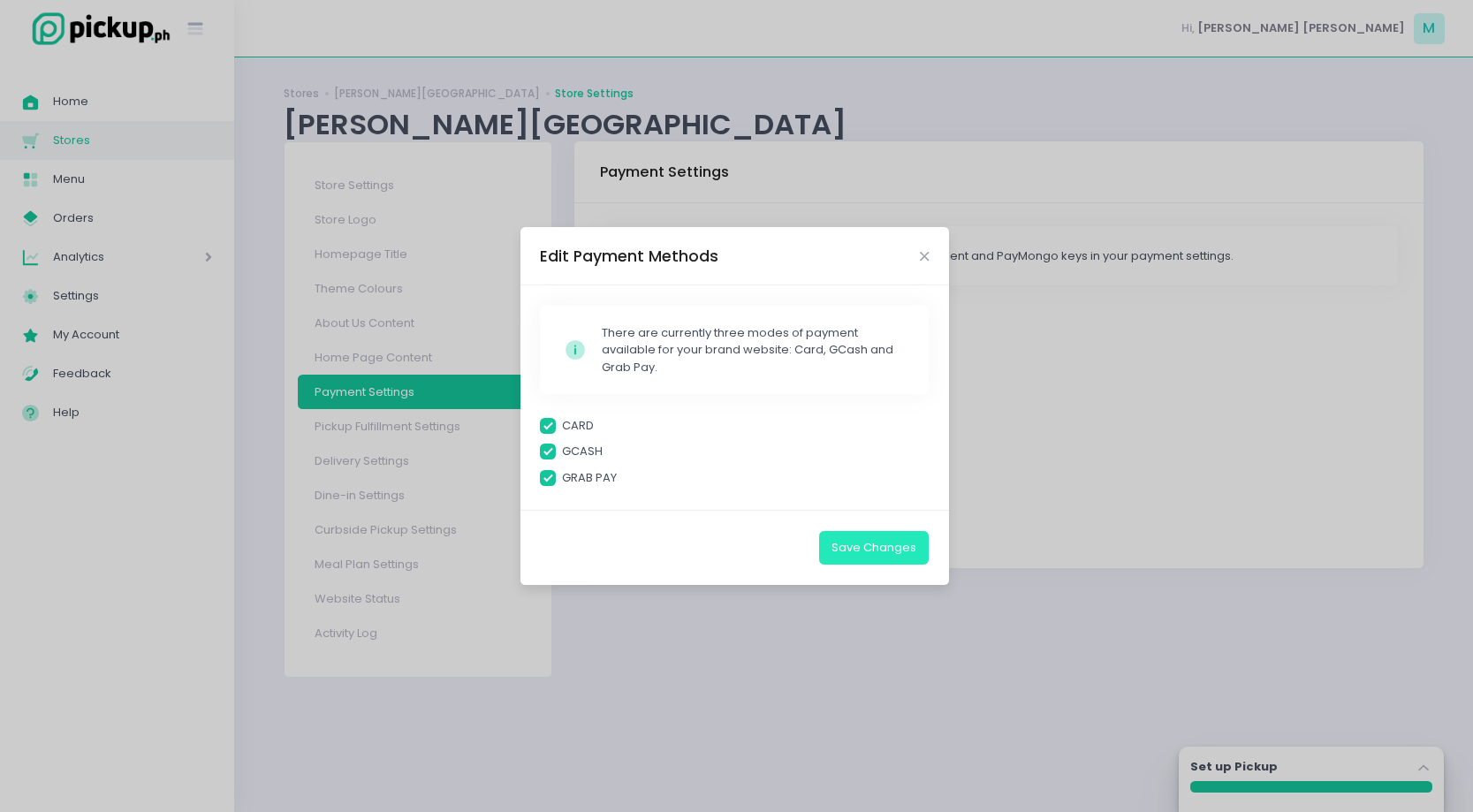
click at [859, 546] on button "Save Changes" at bounding box center [874, 548] width 109 height 33
checkbox input "true"
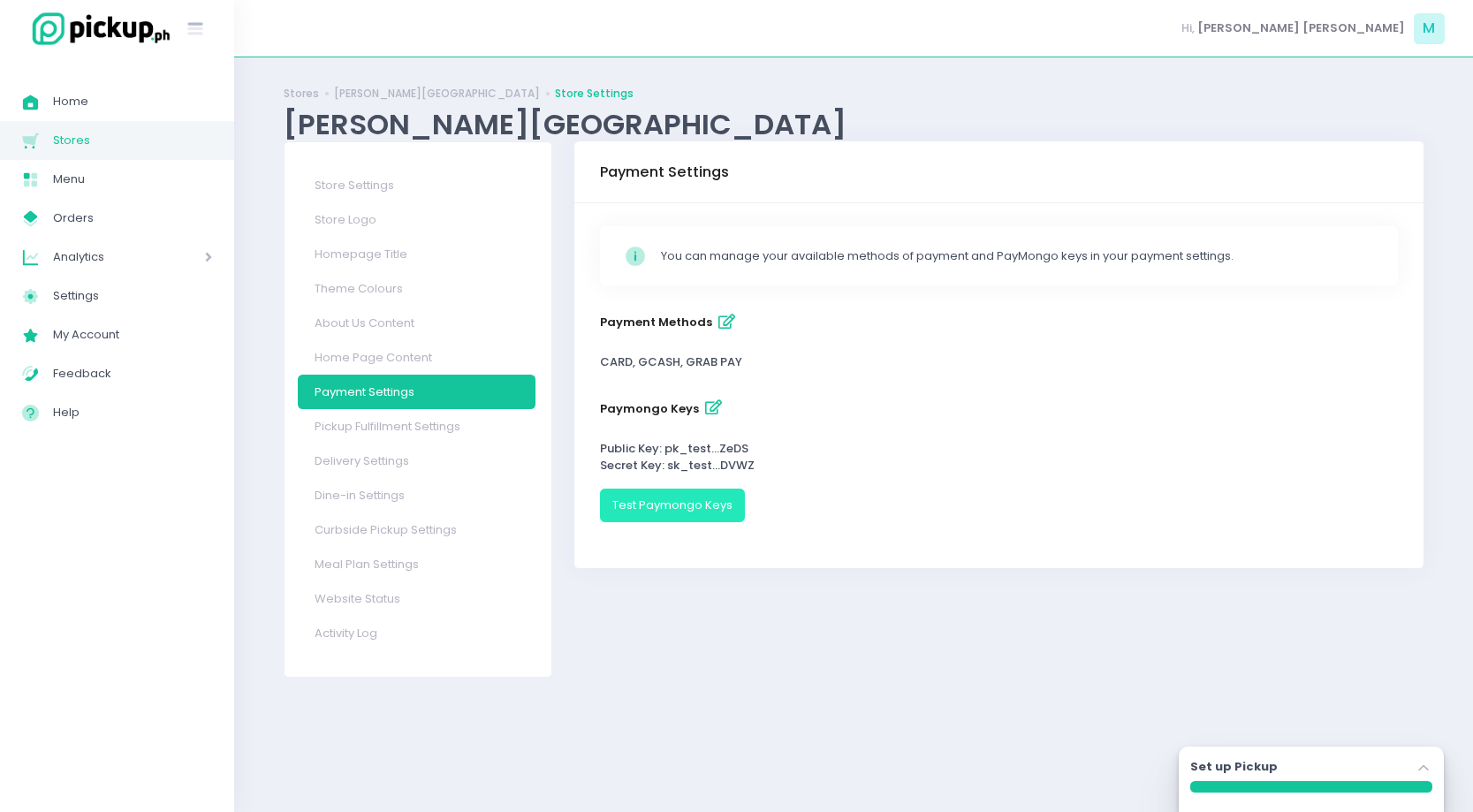
click at [741, 493] on button "Test Paymongo Keys" at bounding box center [672, 506] width 145 height 33
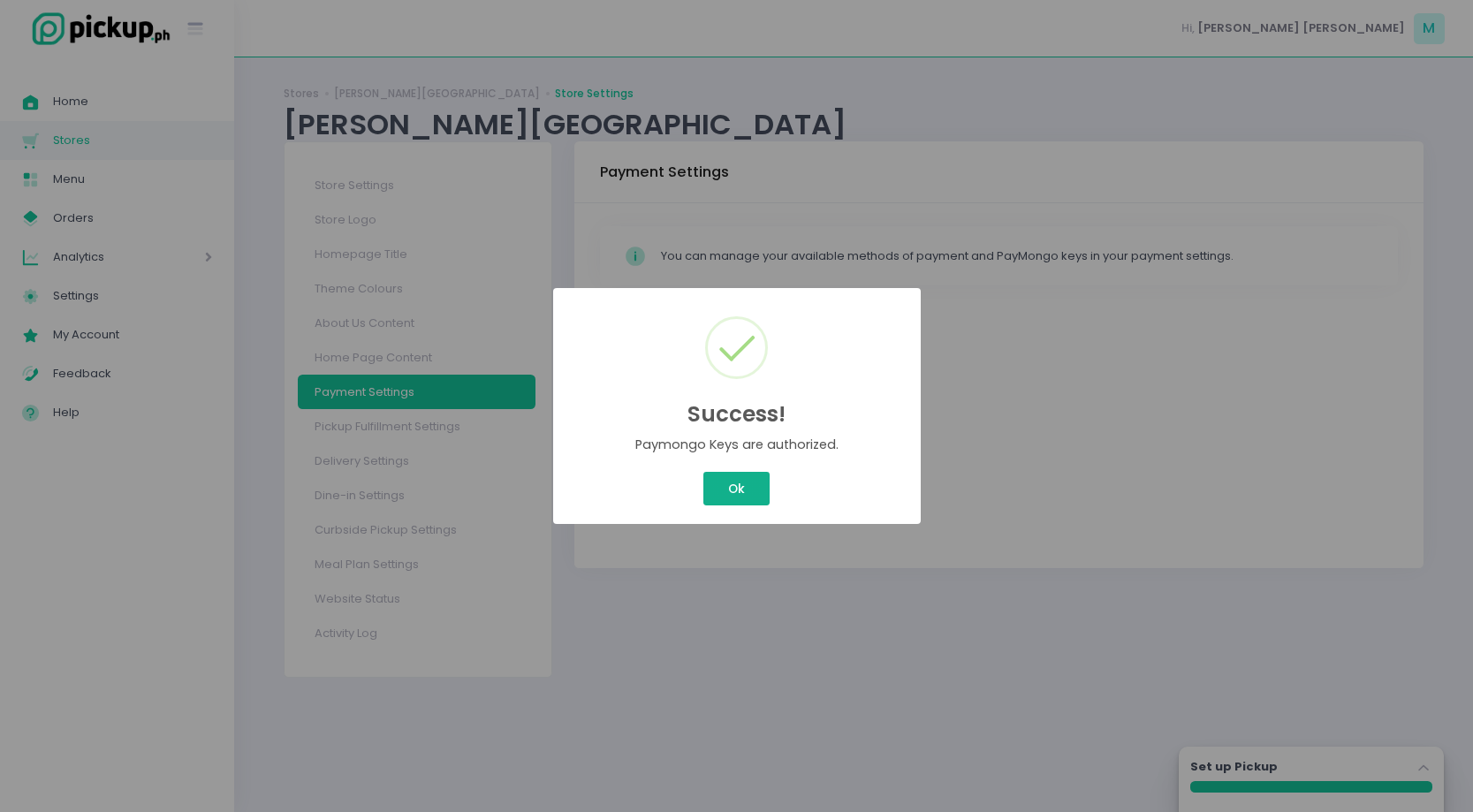
click at [751, 491] on button "Ok" at bounding box center [736, 489] width 66 height 33
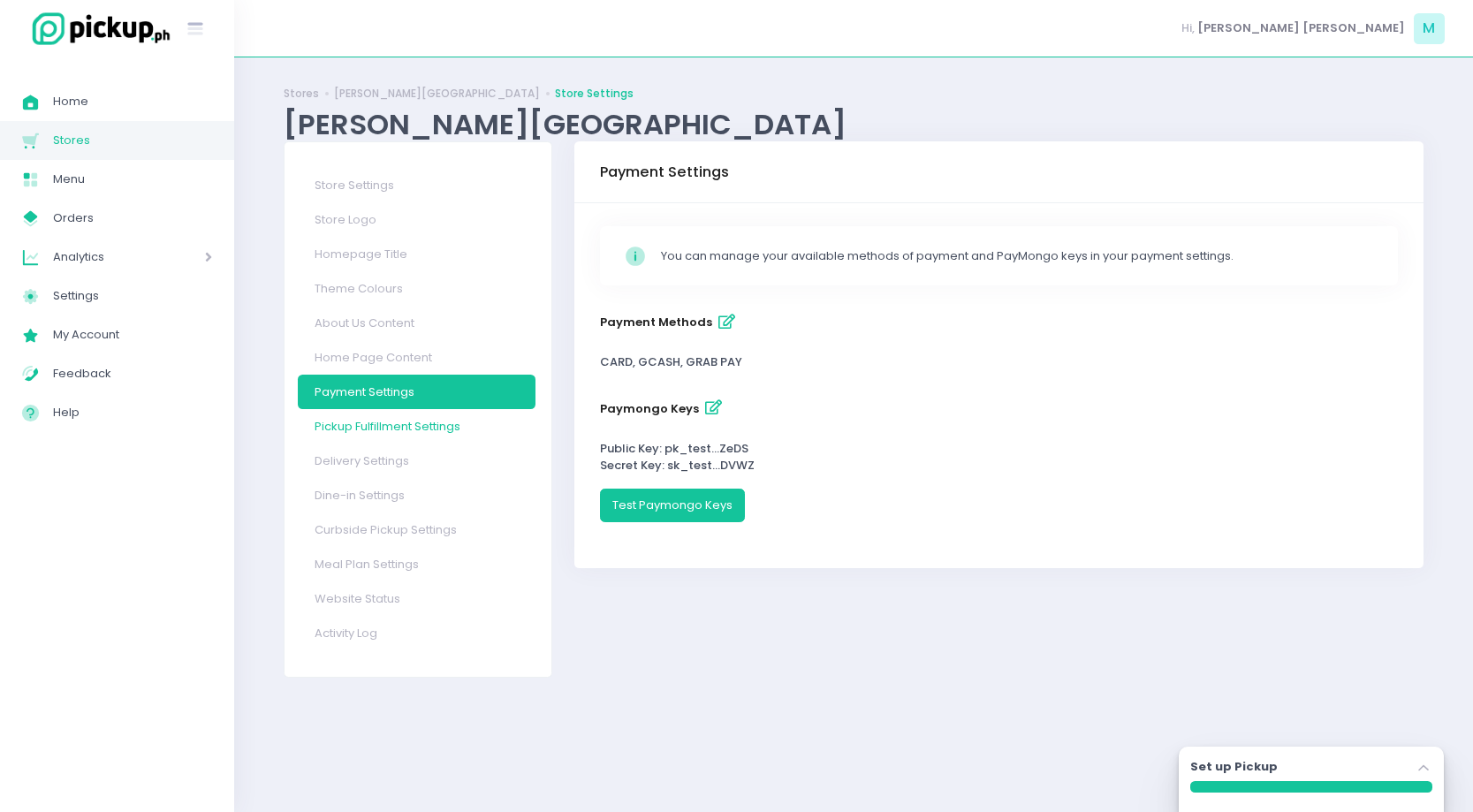
click at [438, 434] on link "Pickup Fulfillment Settings" at bounding box center [417, 426] width 238 height 34
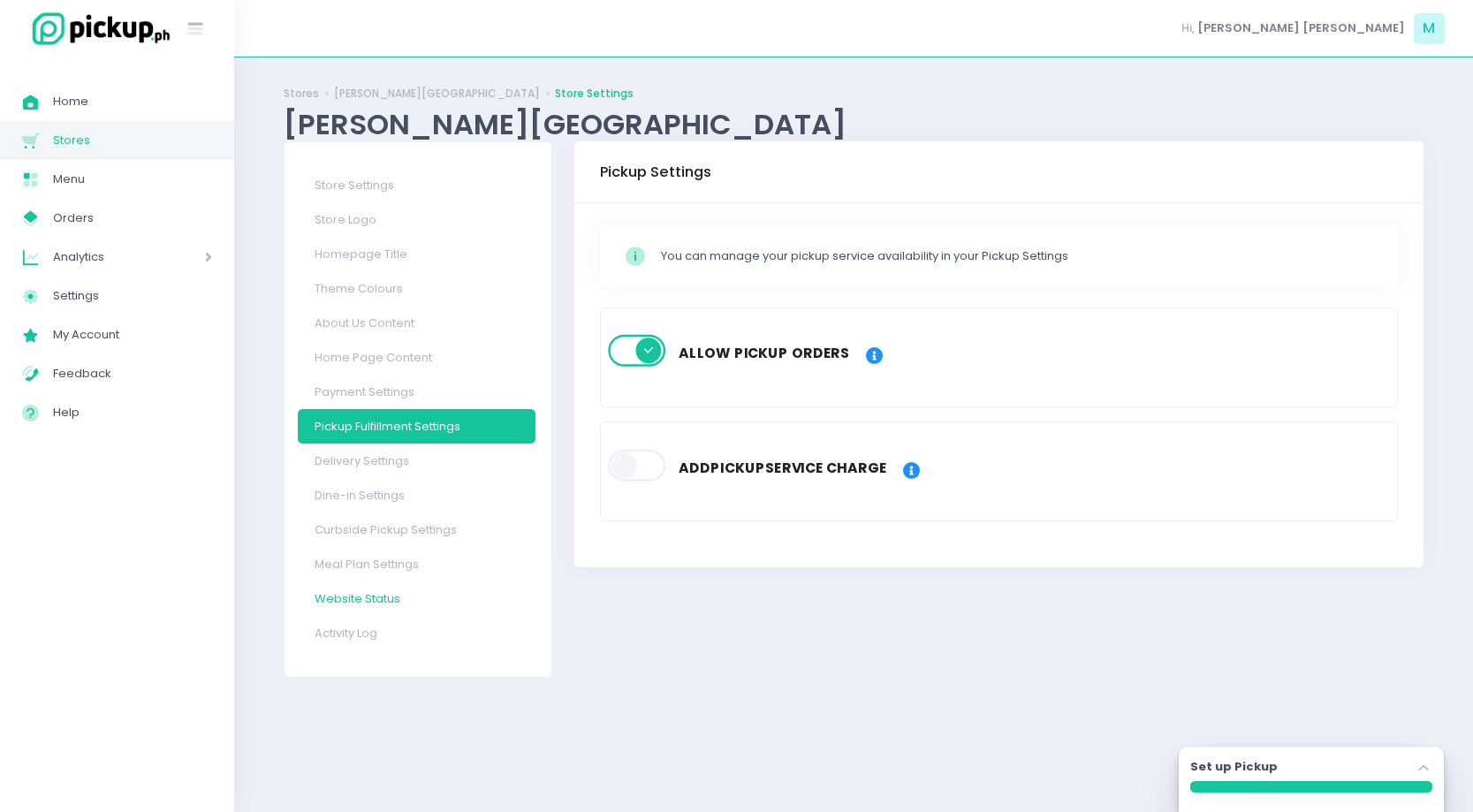
click at [418, 599] on link "Website Status" at bounding box center [417, 598] width 238 height 34
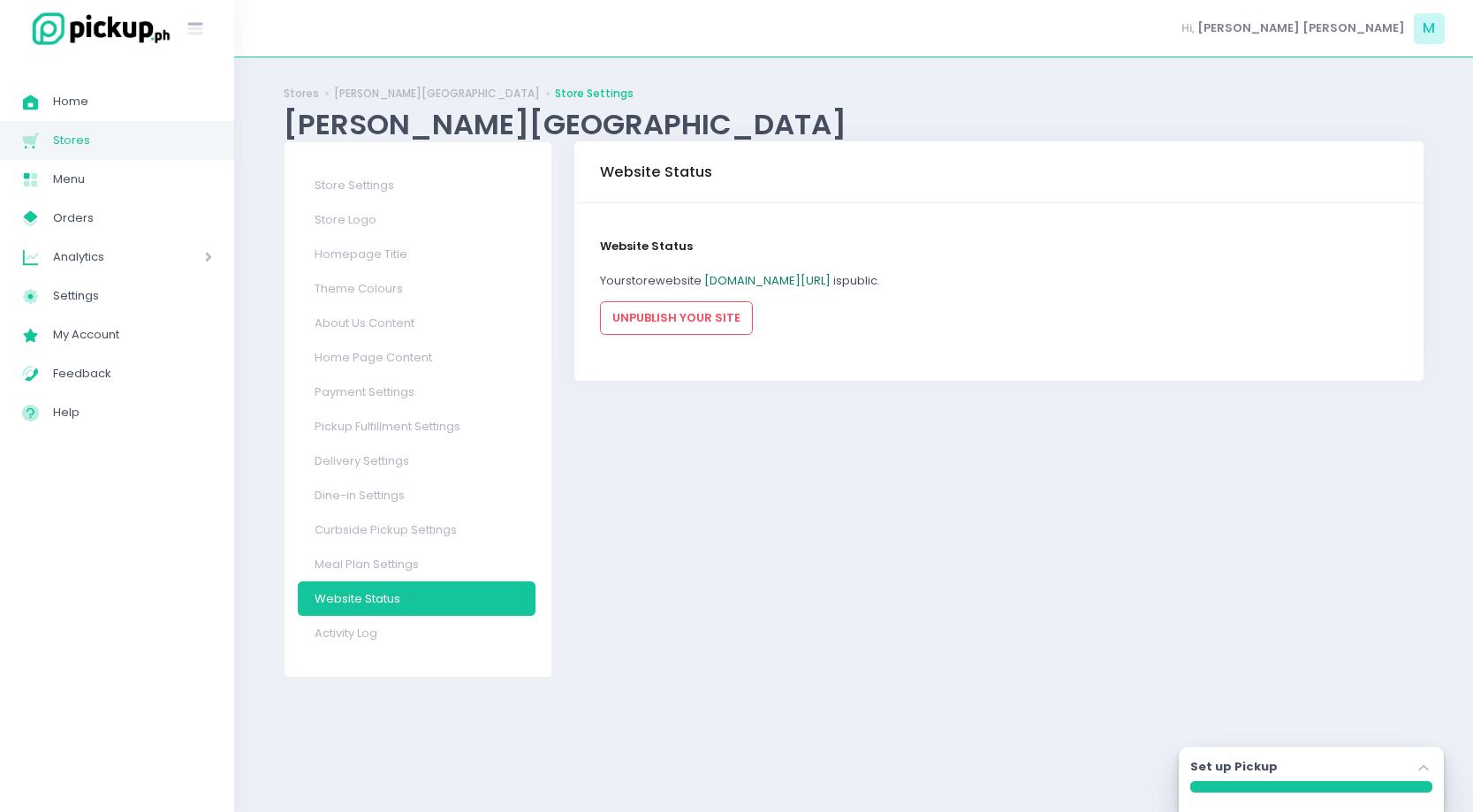
click at [807, 278] on link "sama-samarestaurant.pickup.ph/samasamaph" at bounding box center [768, 281] width 126 height 17
click at [680, 319] on button "UNPUBLISH YOUR SITE" at bounding box center [676, 318] width 153 height 33
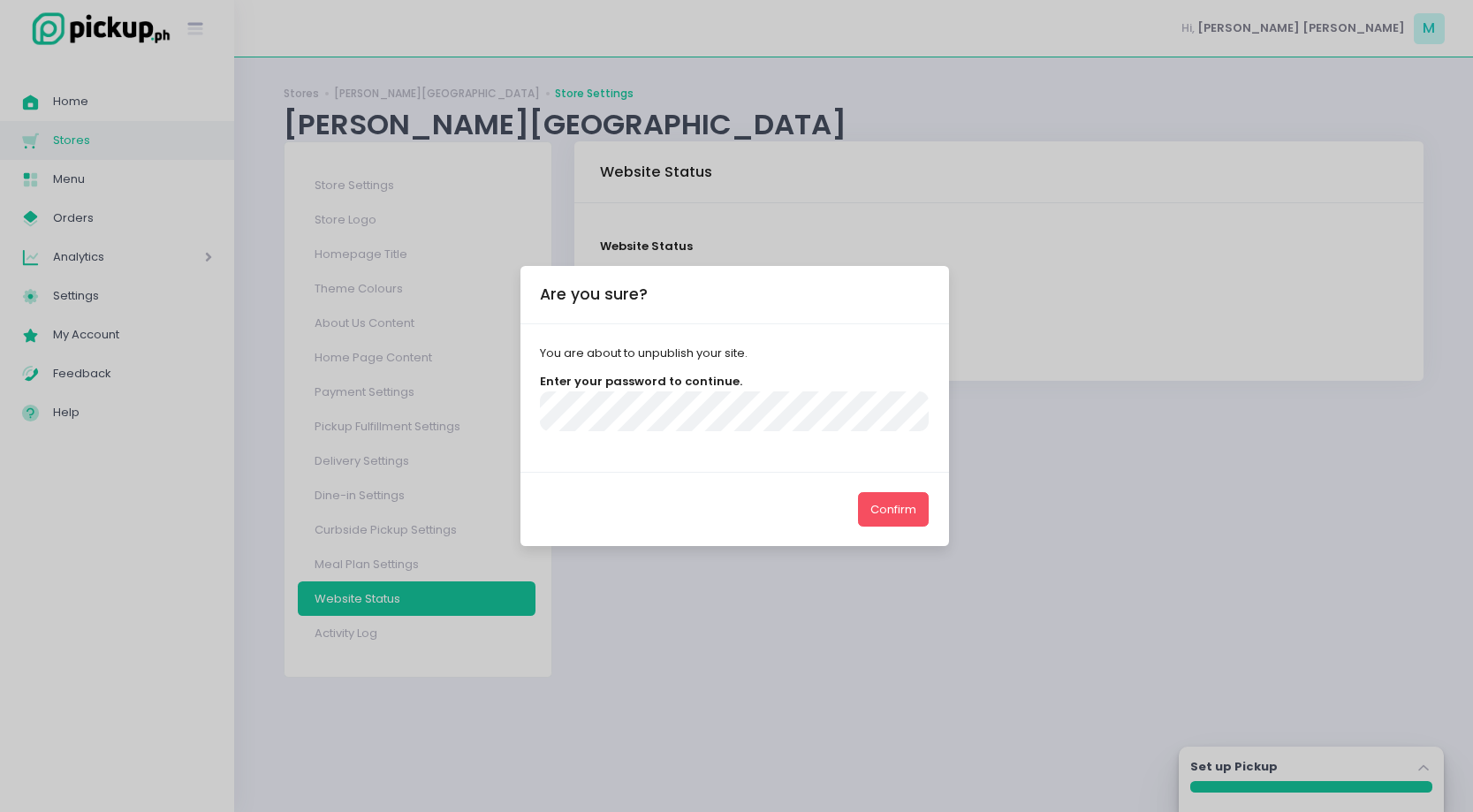
click at [858, 493] on button "Confirm" at bounding box center [893, 509] width 70 height 33
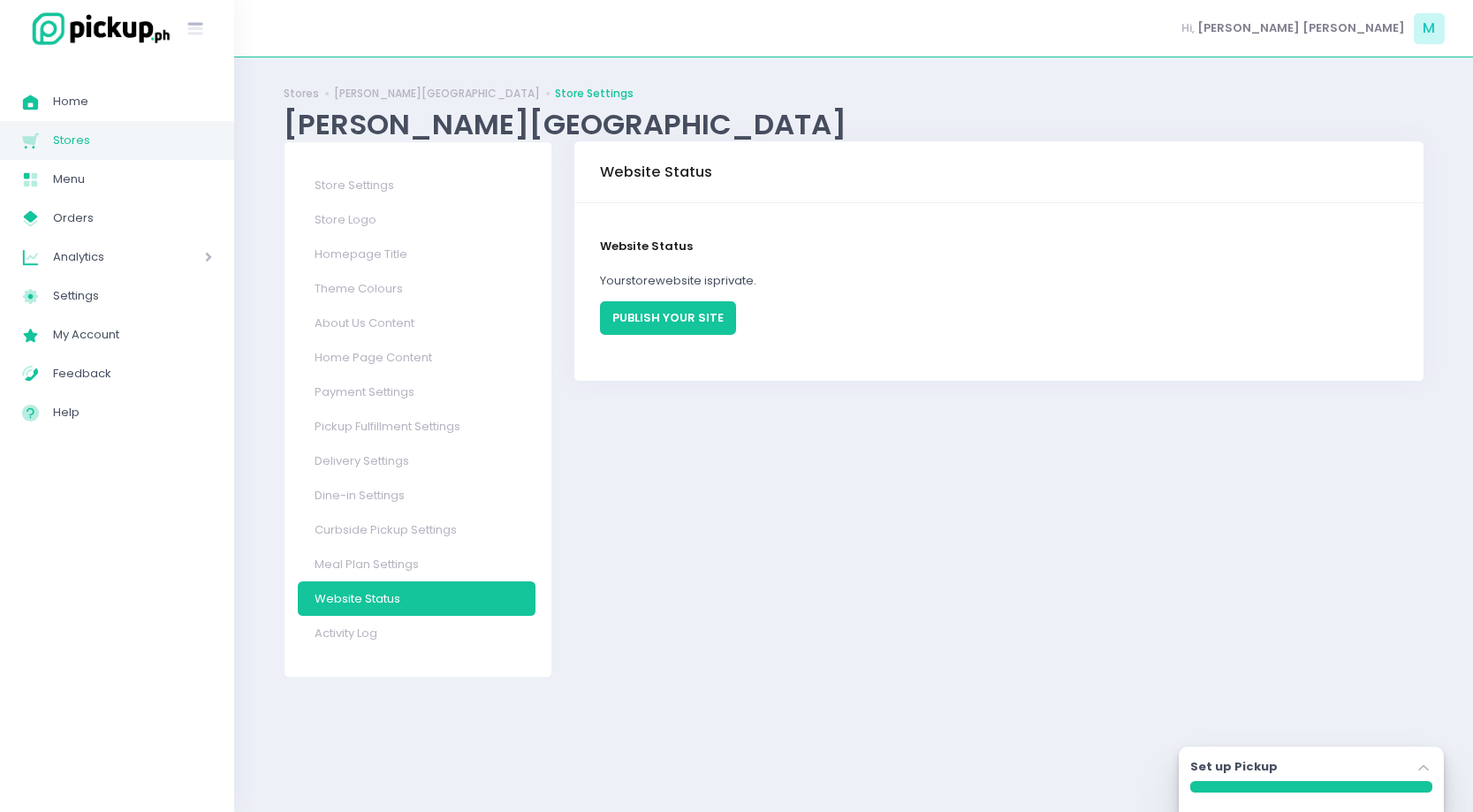
click at [716, 311] on button "PUBLISH YOUR SITE" at bounding box center [668, 318] width 136 height 33
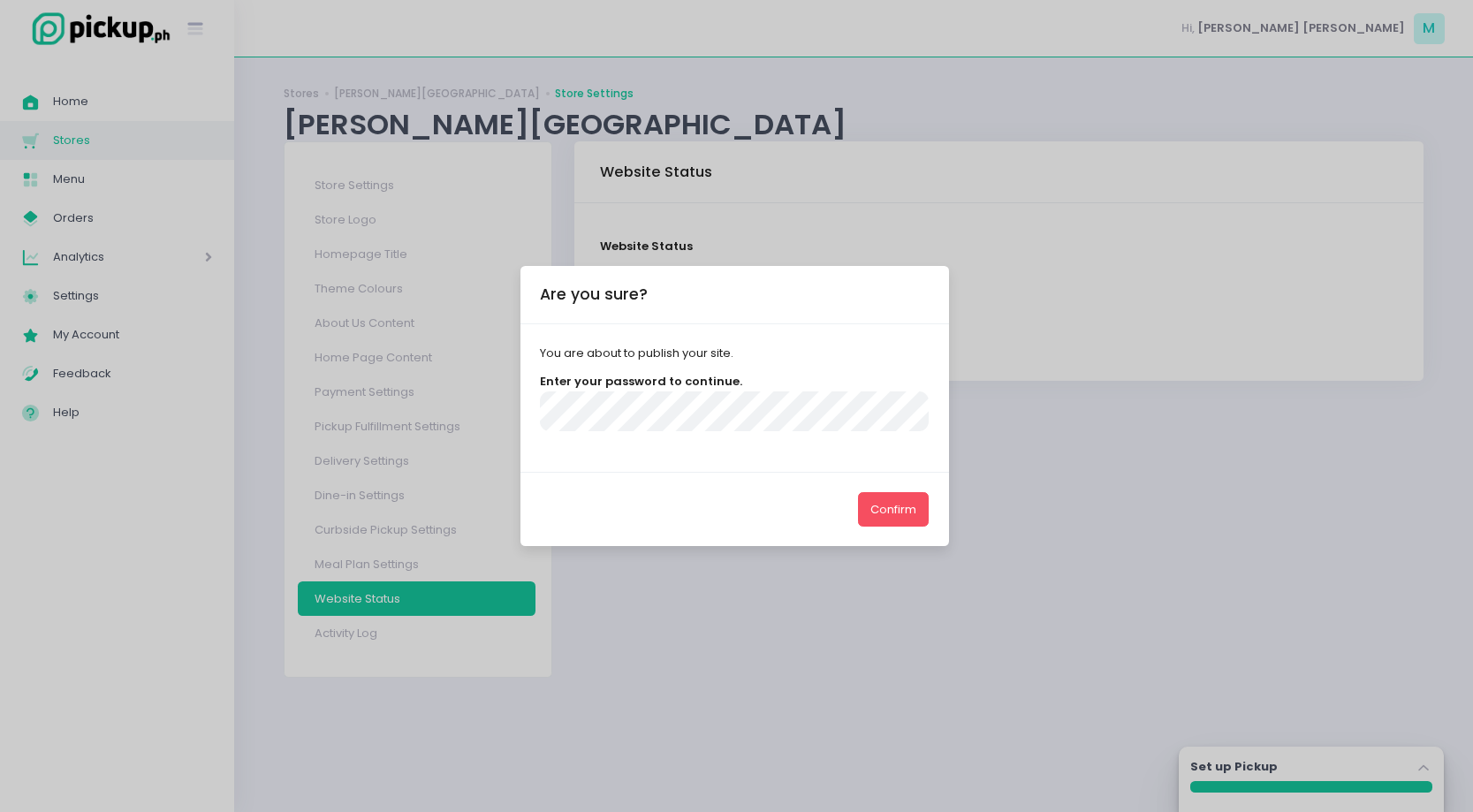
click at [858, 493] on button "Confirm" at bounding box center [893, 509] width 70 height 33
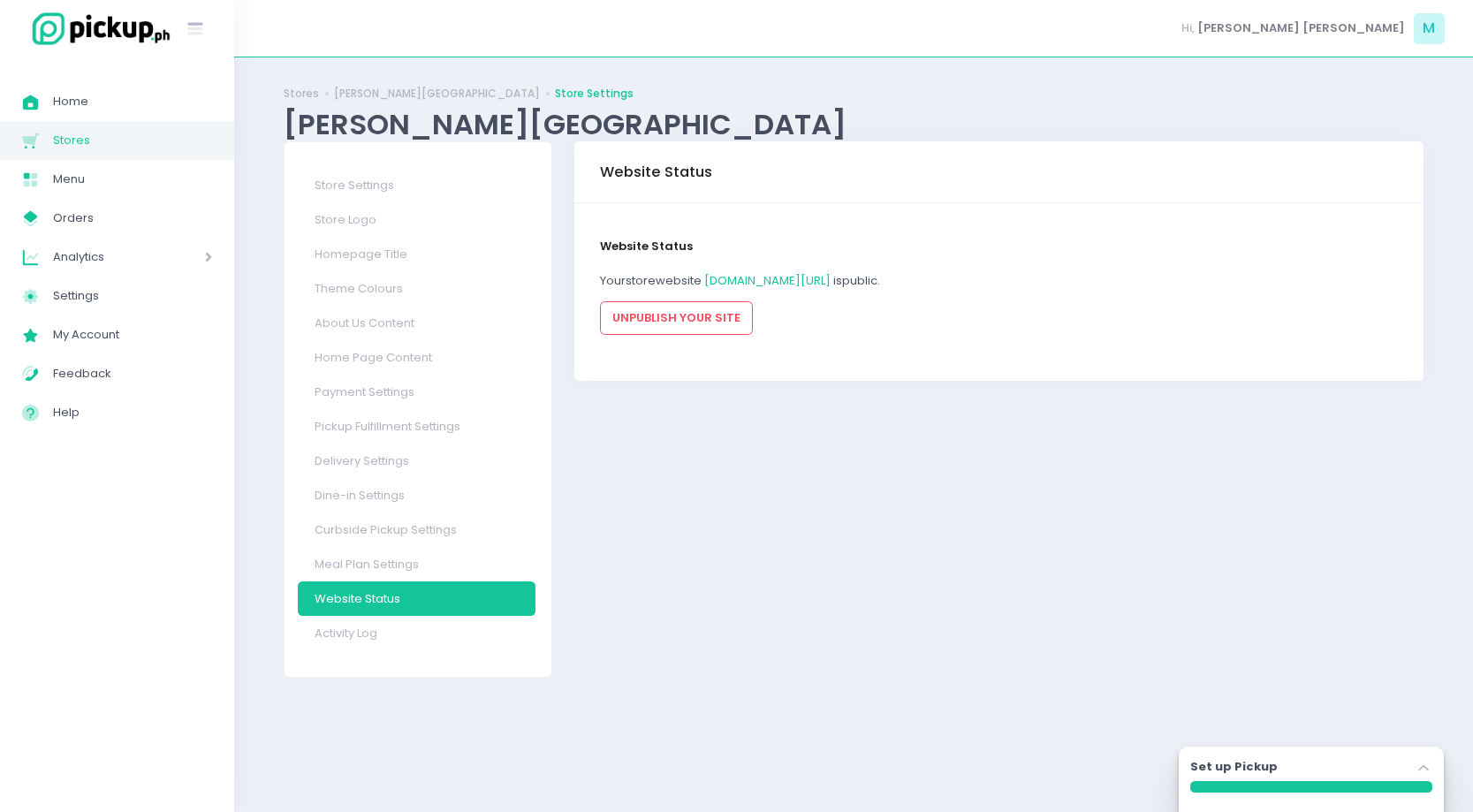
click at [743, 484] on div "Store is currently using test payment, update your payment keys here Payment Se…" at bounding box center [998, 409] width 871 height 536
click at [811, 281] on link "sama-samarestaurant.pickup.ph/samasamaph" at bounding box center [768, 281] width 126 height 17
click at [124, 319] on link "My Account Created with Sketch. My Account" at bounding box center [117, 335] width 234 height 39
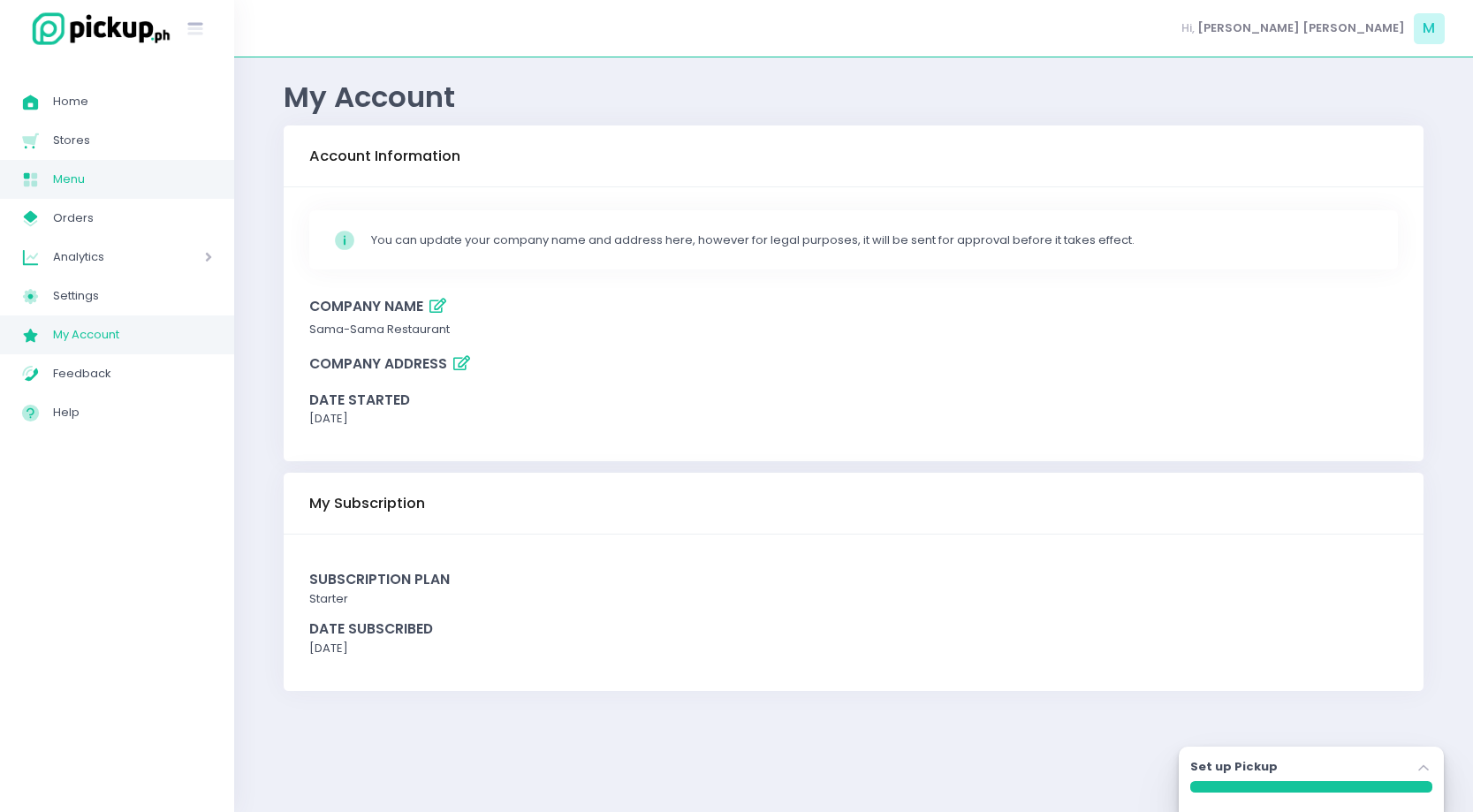
click at [127, 183] on span "Menu" at bounding box center [132, 179] width 159 height 23
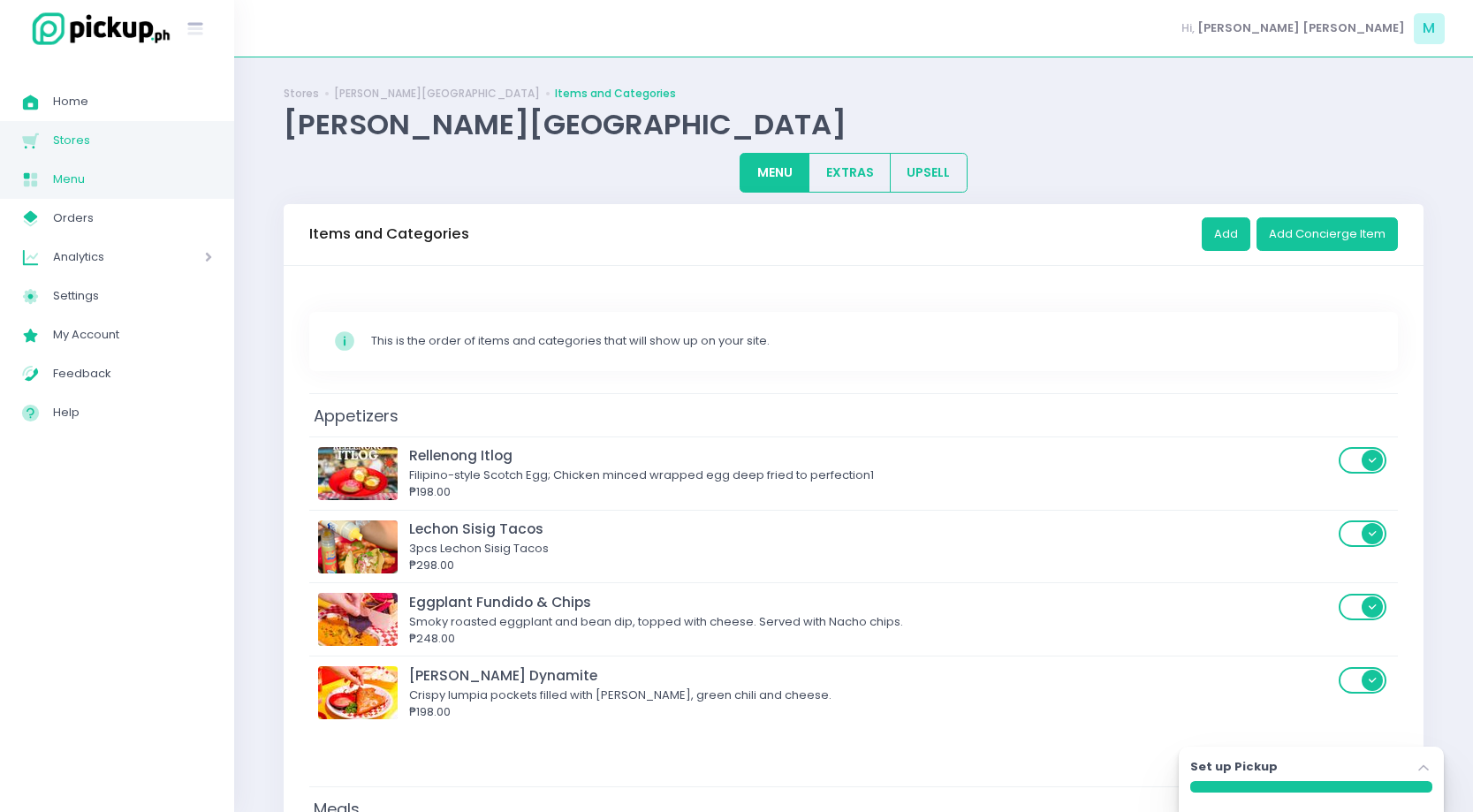
click at [83, 134] on span "Stores" at bounding box center [132, 140] width 159 height 23
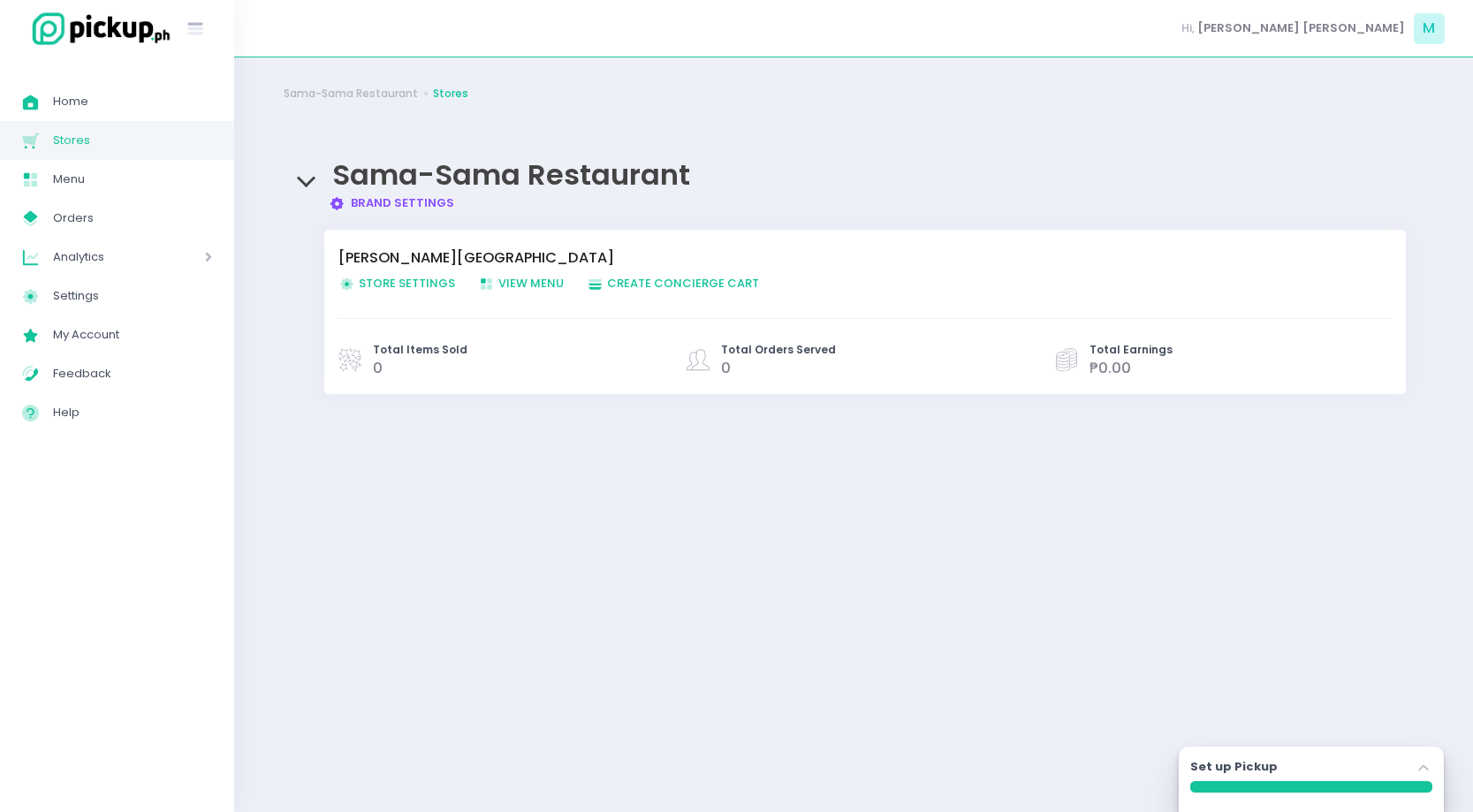
click at [426, 282] on span "Store Settings Created with Sketch. Store Settings" at bounding box center [397, 283] width 117 height 17
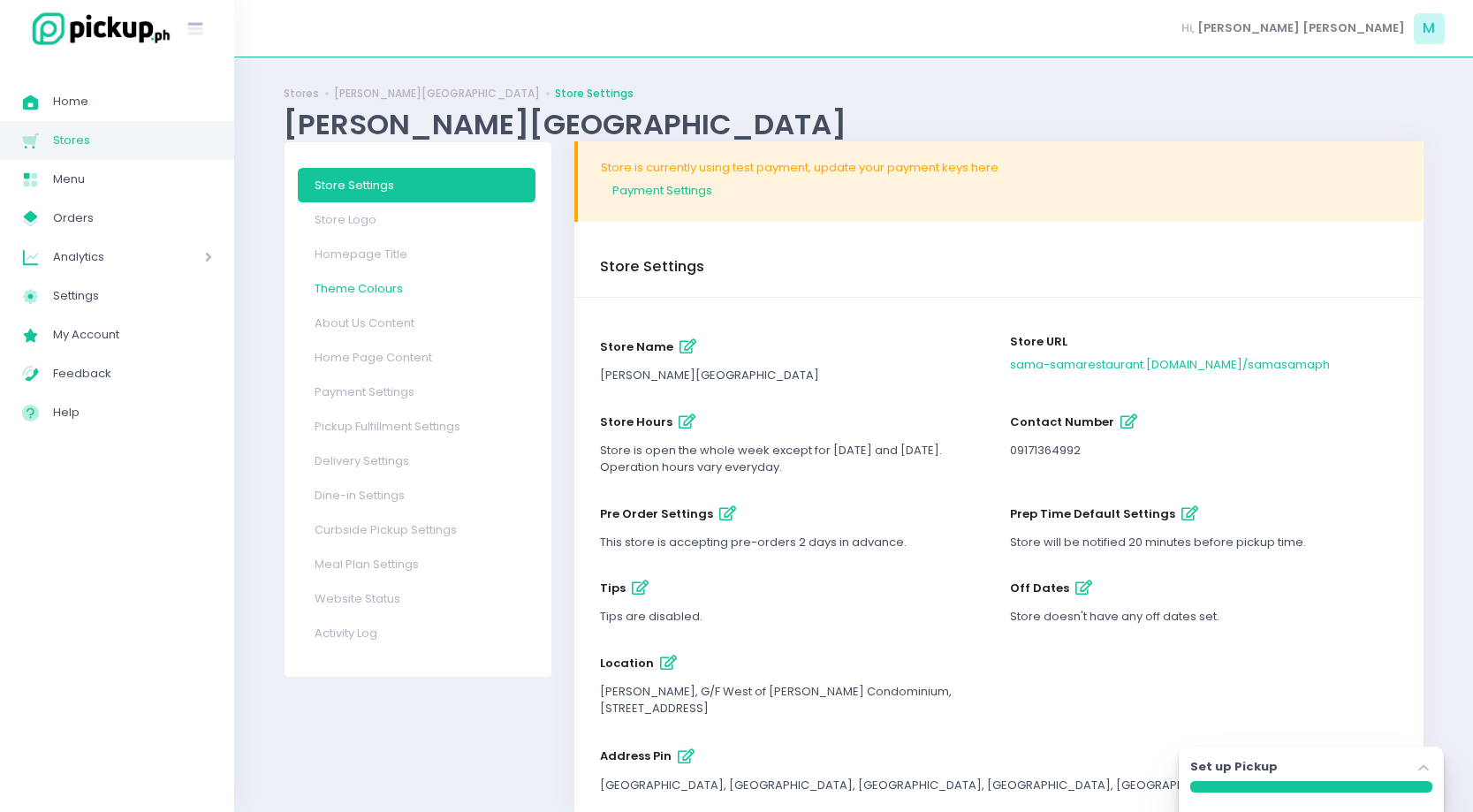
click at [367, 301] on link "Theme Colours" at bounding box center [417, 288] width 238 height 34
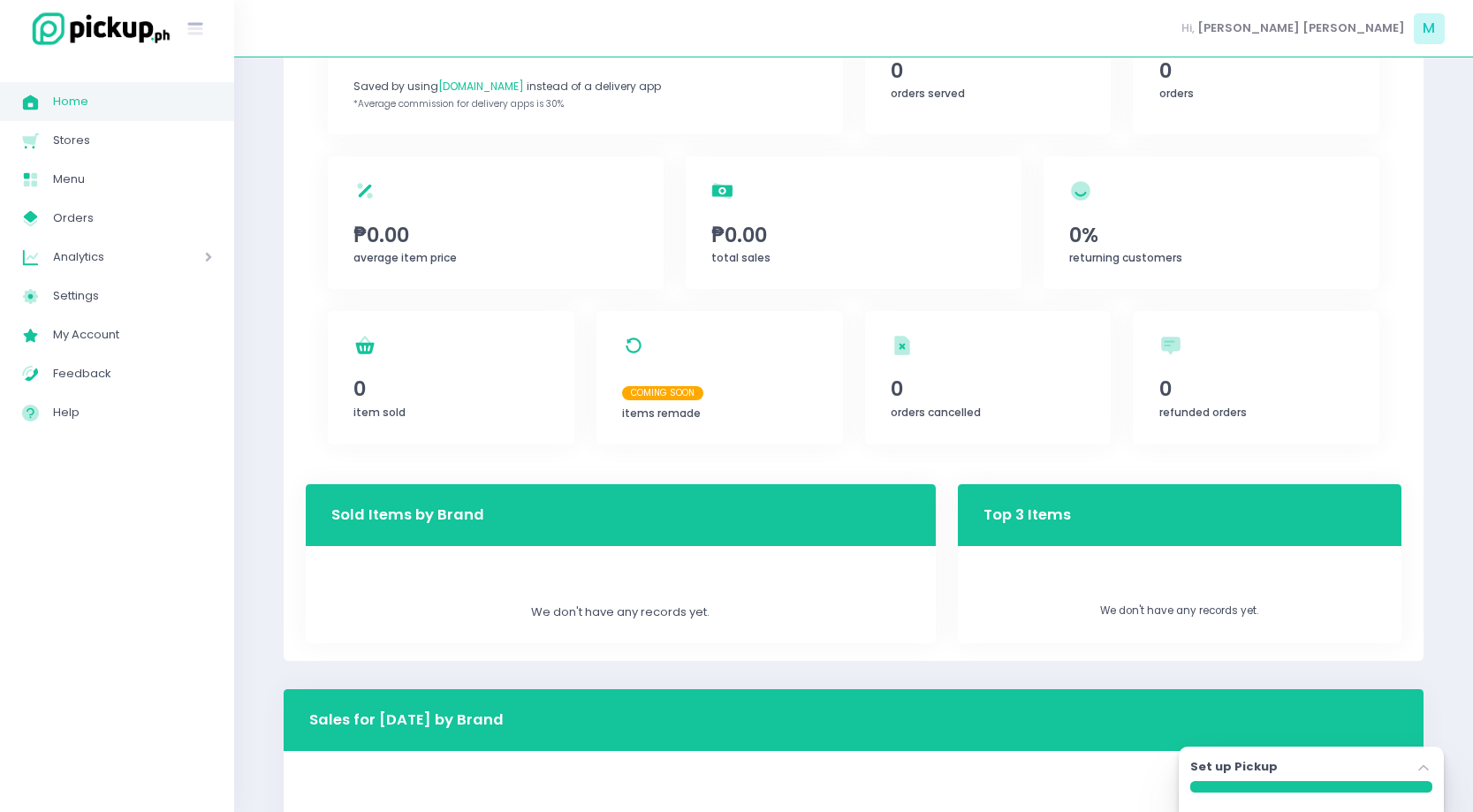
scroll to position [304, 0]
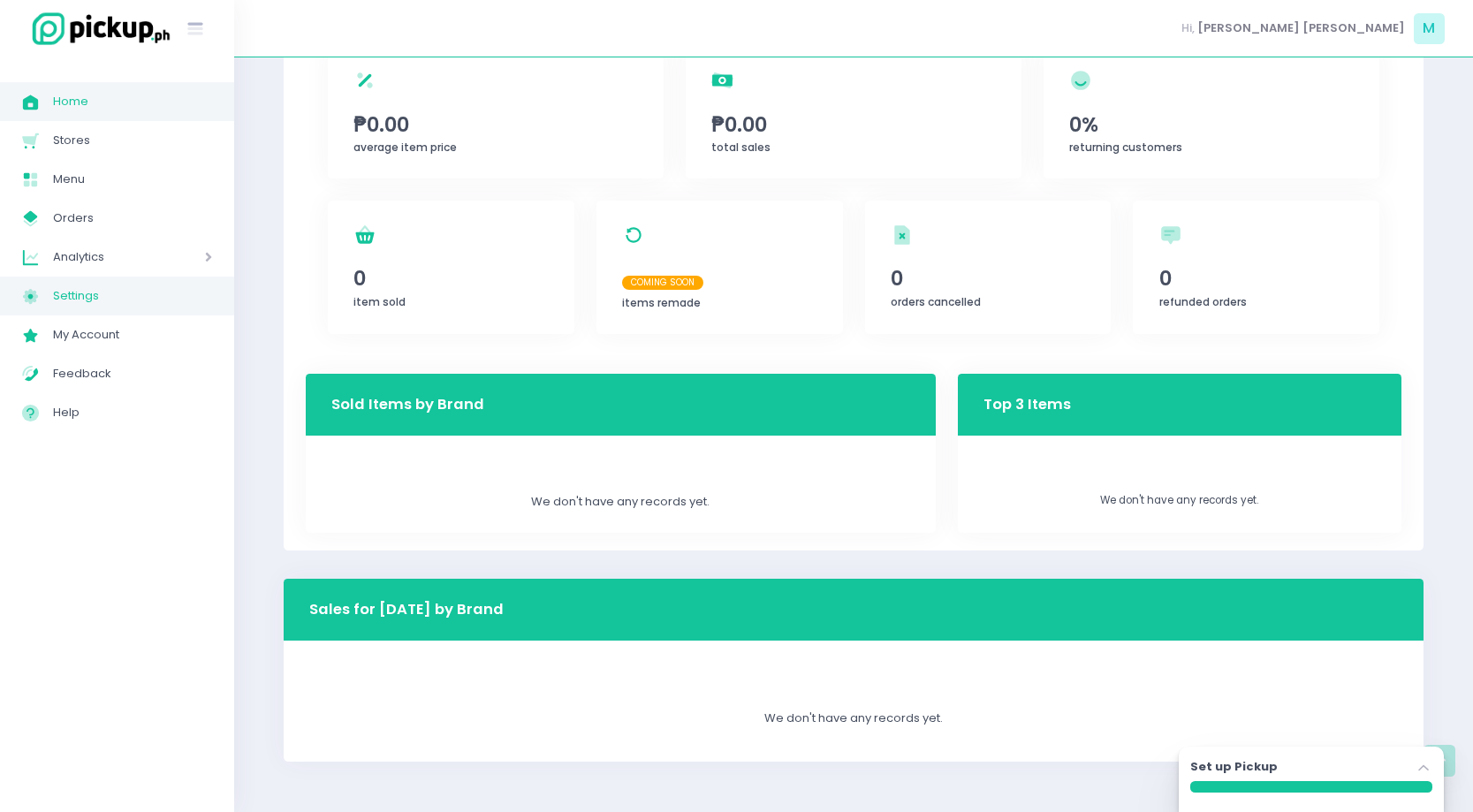
click at [104, 306] on span "Settings" at bounding box center [132, 295] width 159 height 23
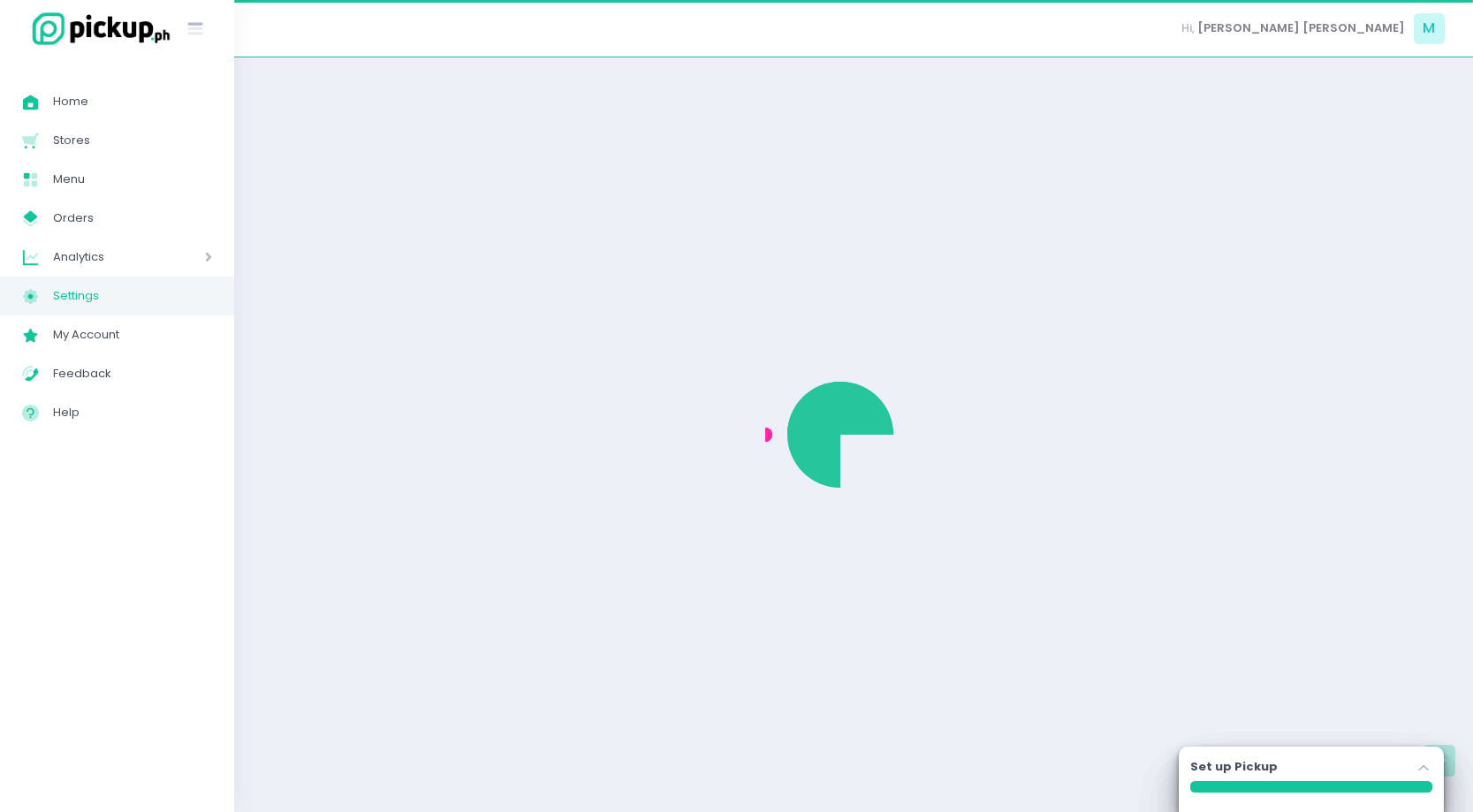
select select "active"
